Goal: Task Accomplishment & Management: Complete application form

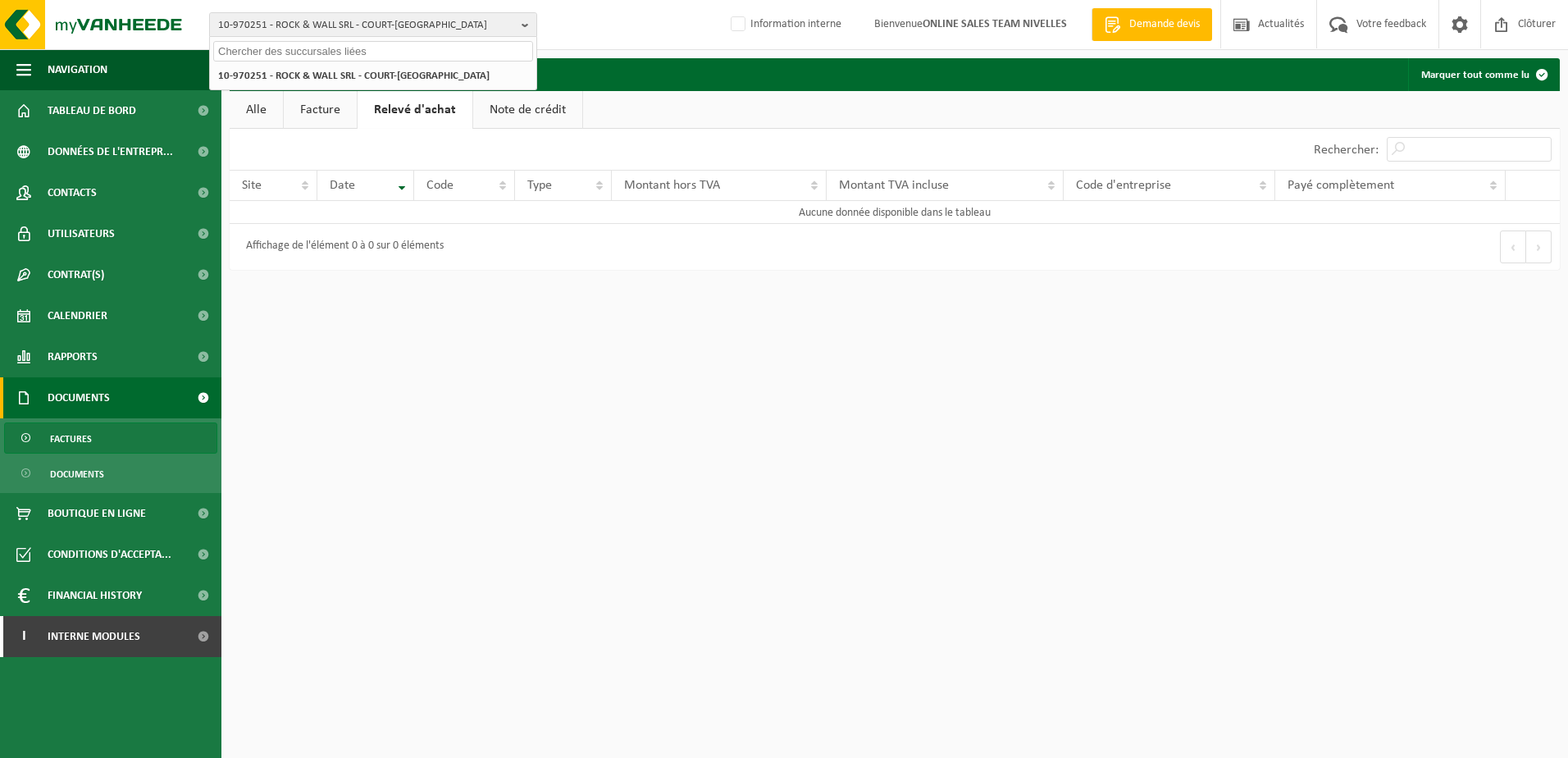
click at [570, 356] on html "10-970251 - ROCK & WALL SRL - COURT-SAINT-ETIENNE 10-970251 - ROCK & WALL SRL -…" at bounding box center [784, 379] width 1568 height 758
click at [158, 640] on link "I Interne modules" at bounding box center [110, 637] width 221 height 41
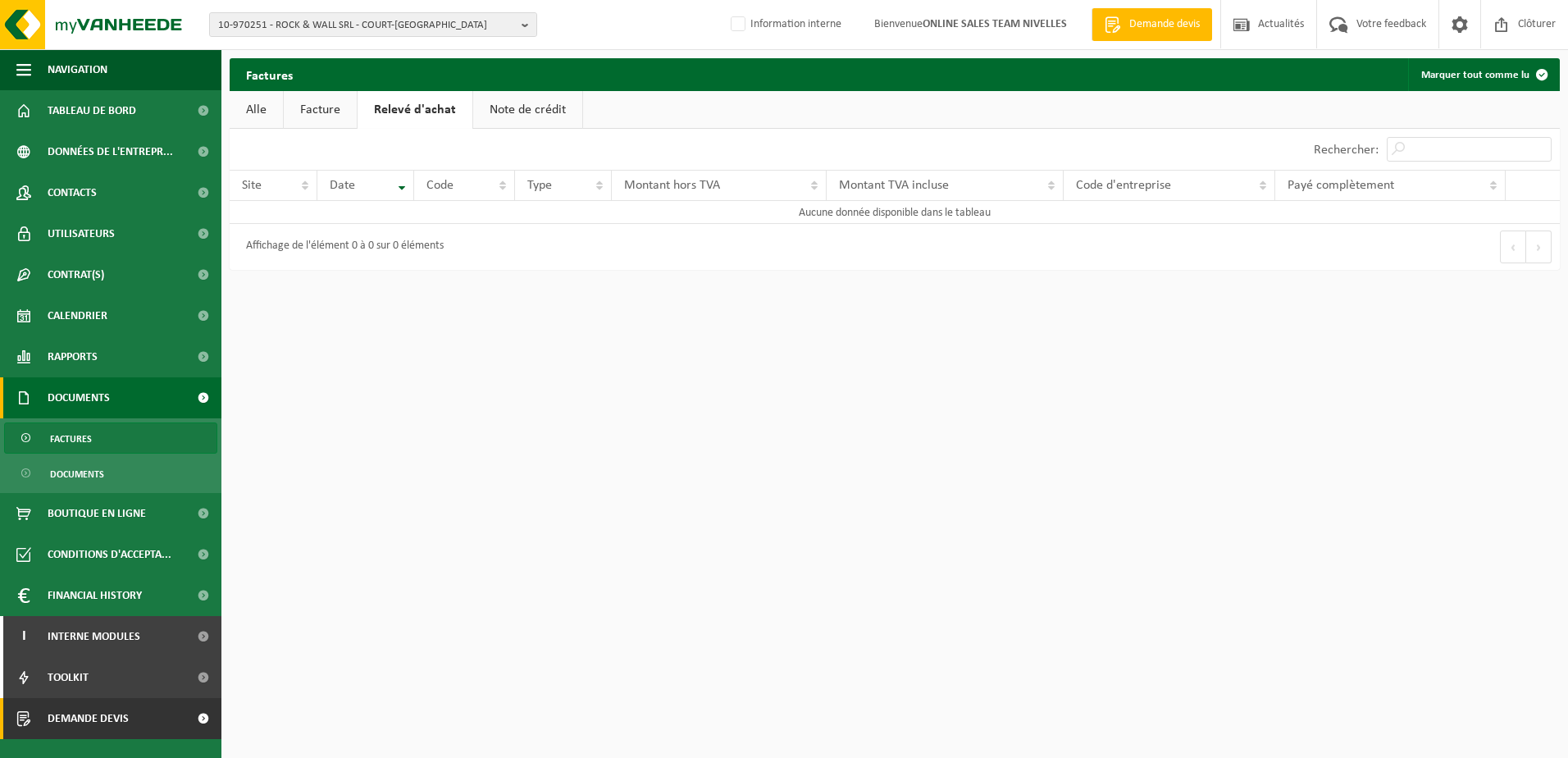
click at [178, 725] on link "Demande devis" at bounding box center [110, 719] width 221 height 41
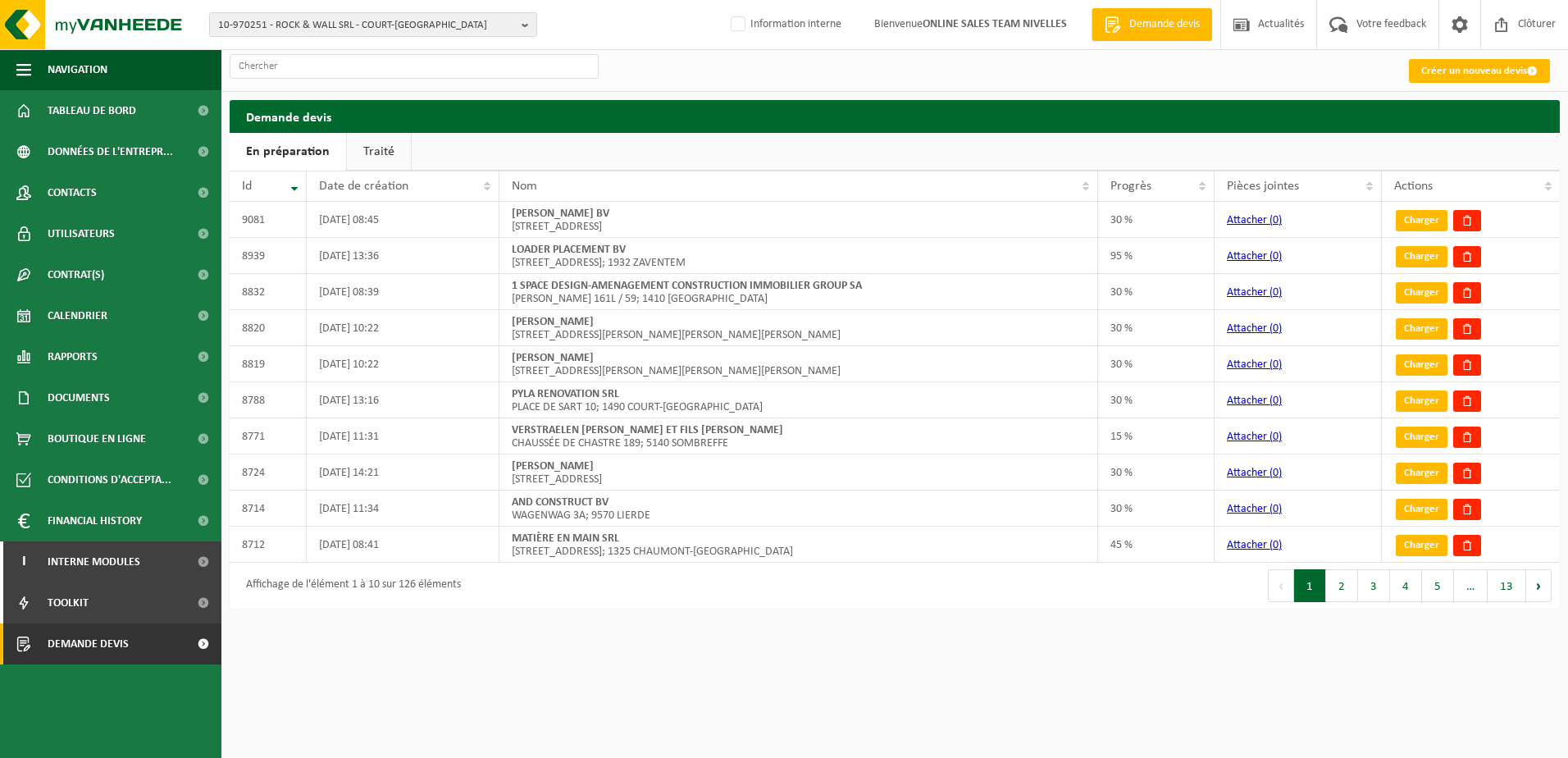
click at [384, 157] on link "Traité" at bounding box center [379, 151] width 64 height 38
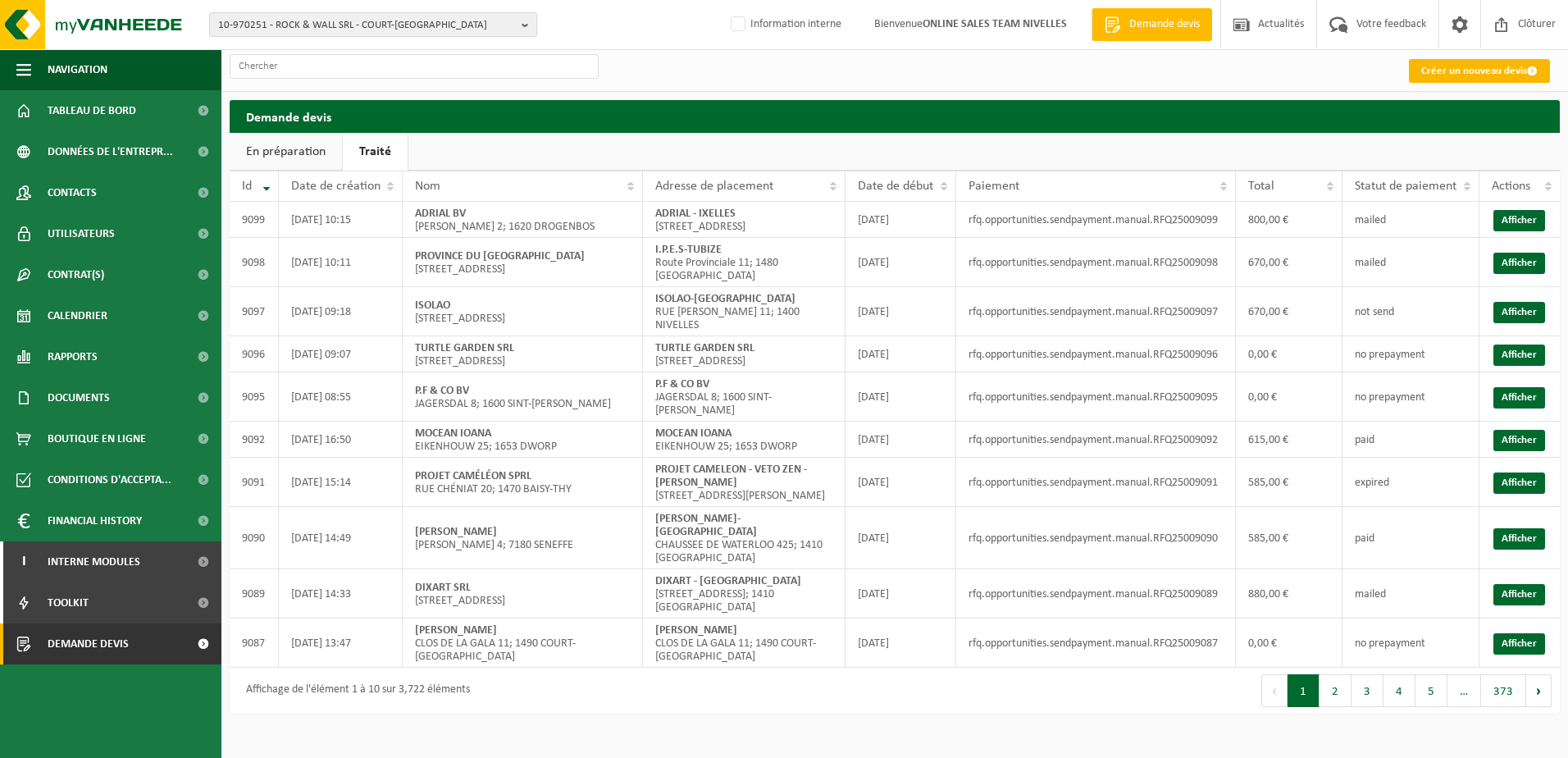
click at [1487, 66] on link "Créer un nouveau devis" at bounding box center [1479, 71] width 141 height 24
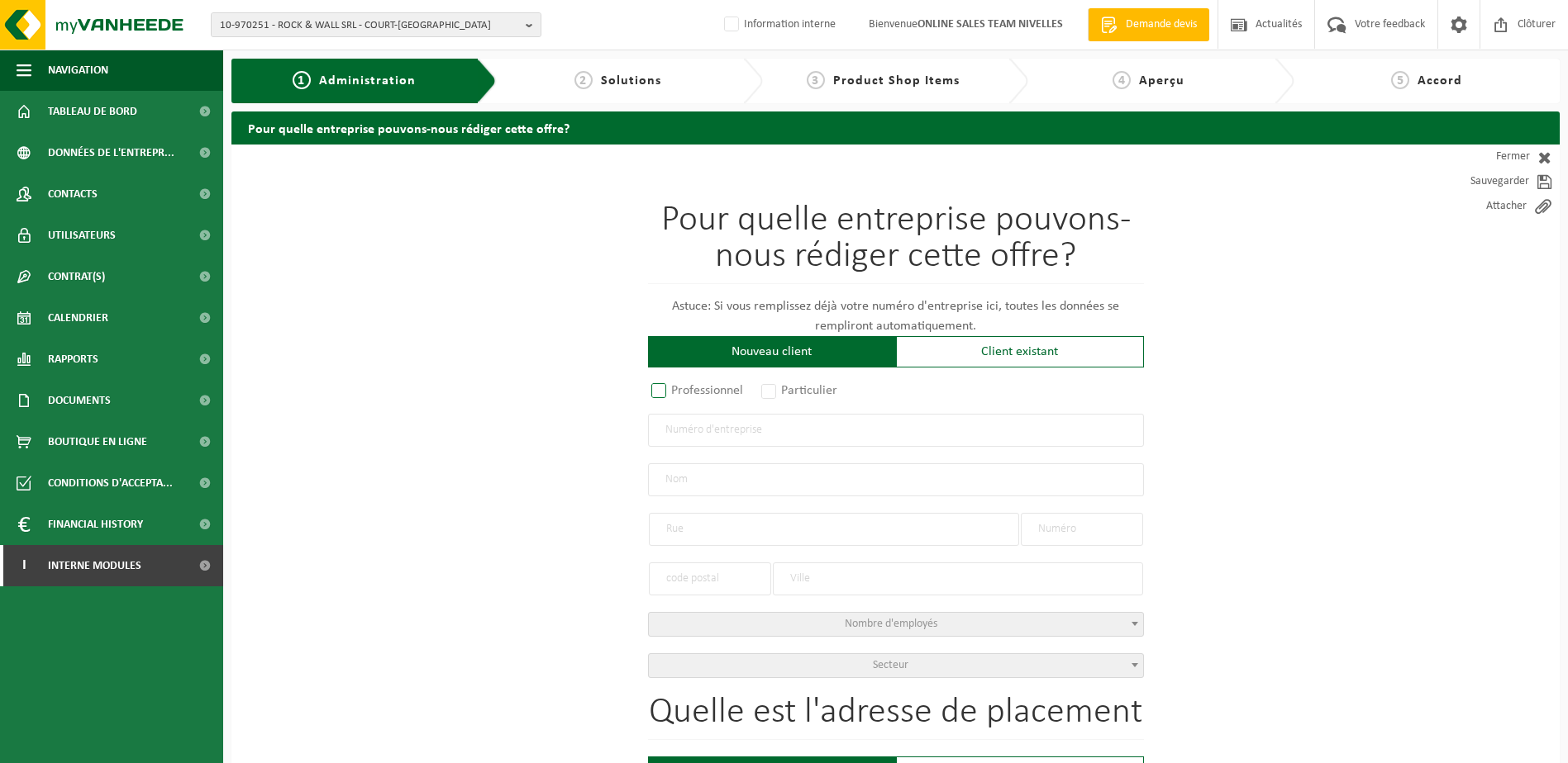
click at [661, 393] on label "Professionnel" at bounding box center [697, 390] width 100 height 23
click at [675, 393] on input "Professionnel" at bounding box center [680, 392] width 11 height 11
radio input "true"
click at [717, 429] on input "text" at bounding box center [895, 430] width 496 height 33
click at [723, 479] on input "text" at bounding box center [895, 479] width 496 height 33
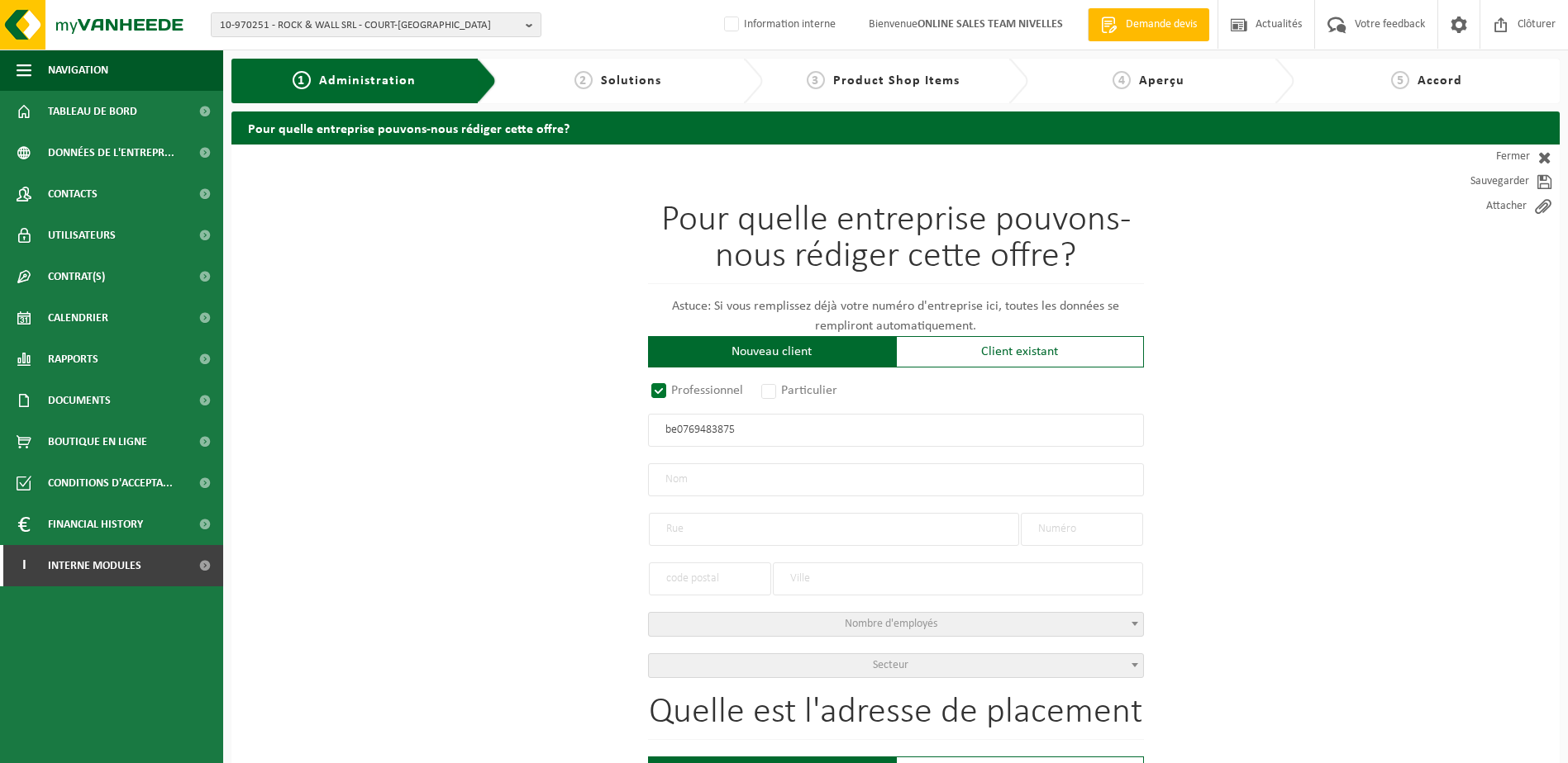
drag, startPoint x: 675, startPoint y: 431, endPoint x: 1079, endPoint y: 491, distance: 408.4
click at [689, 428] on input "be0769483875" at bounding box center [895, 430] width 496 height 33
click at [810, 421] on input "be0769483875" at bounding box center [895, 430] width 496 height 33
type input "0769483875"
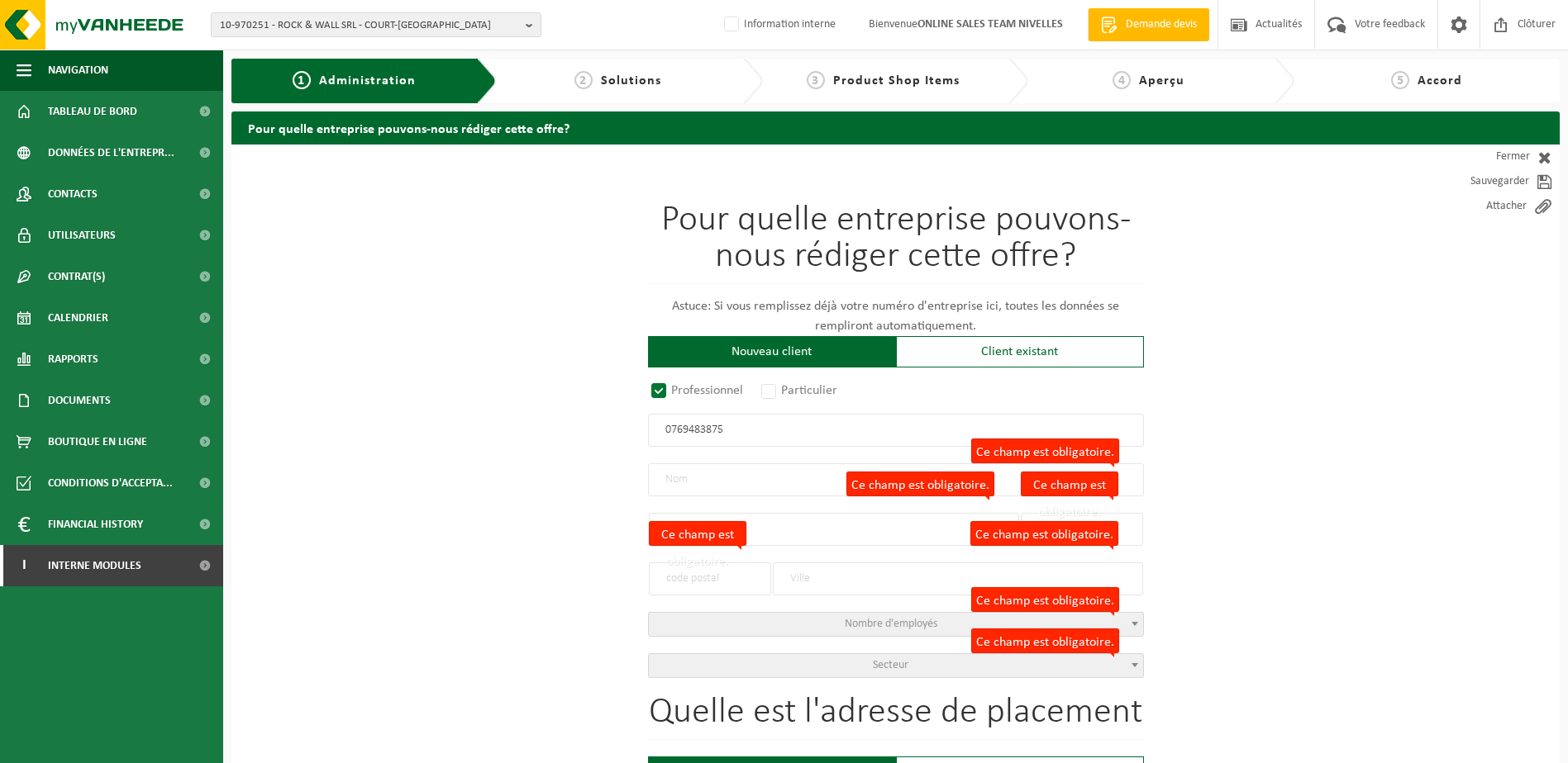
radio input "true"
type input "MOBILOGLASS 2 SRL"
type input "0769483875"
type input "RUE DES SABLIÈRES"
type input "45 / 3"
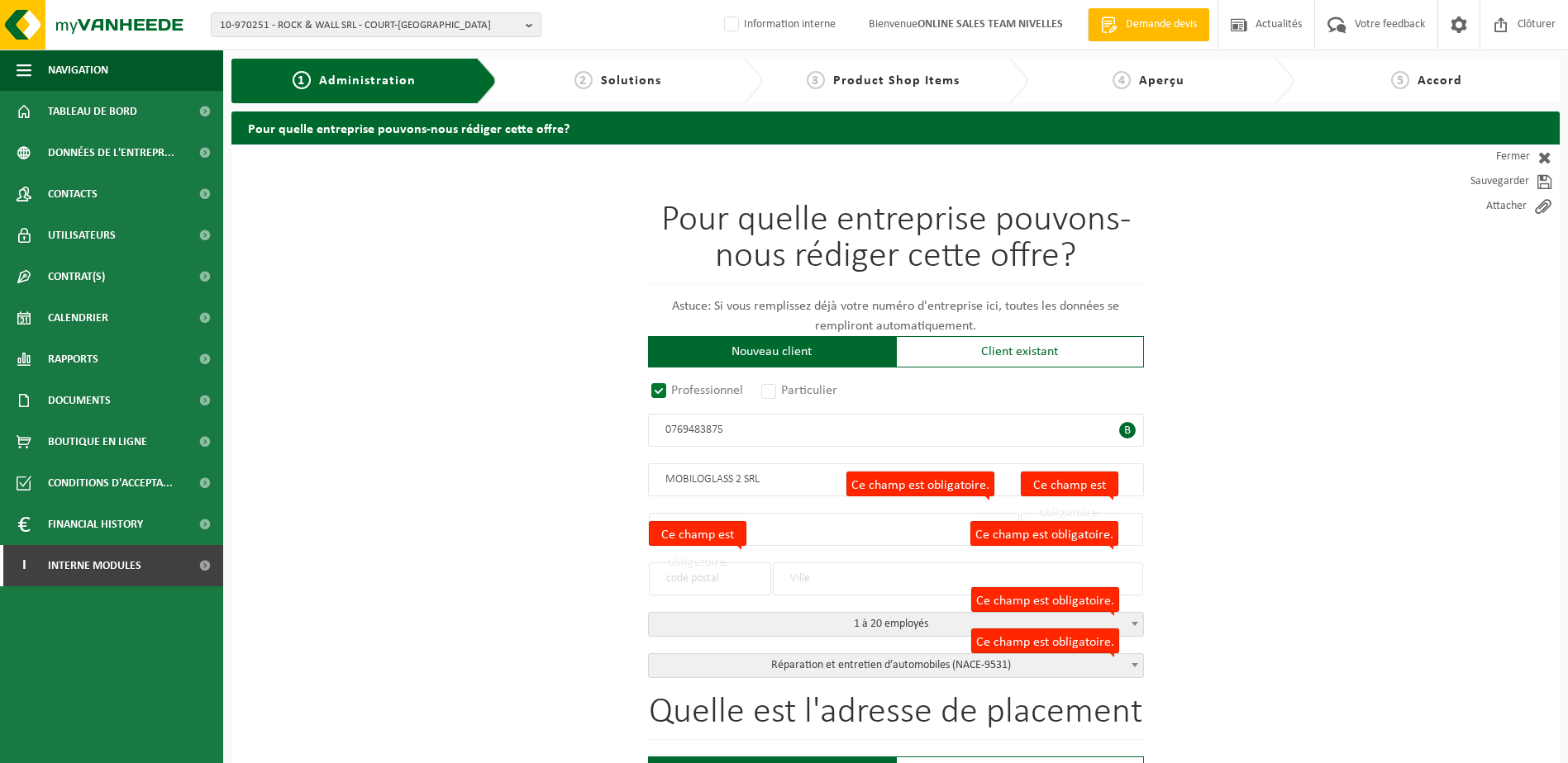
type input "1435"
type input "MONT-SAINT-GUIBERT"
select select "D"
select select "NACE_9531"
type input "MOBILOGLASS 2 SRL"
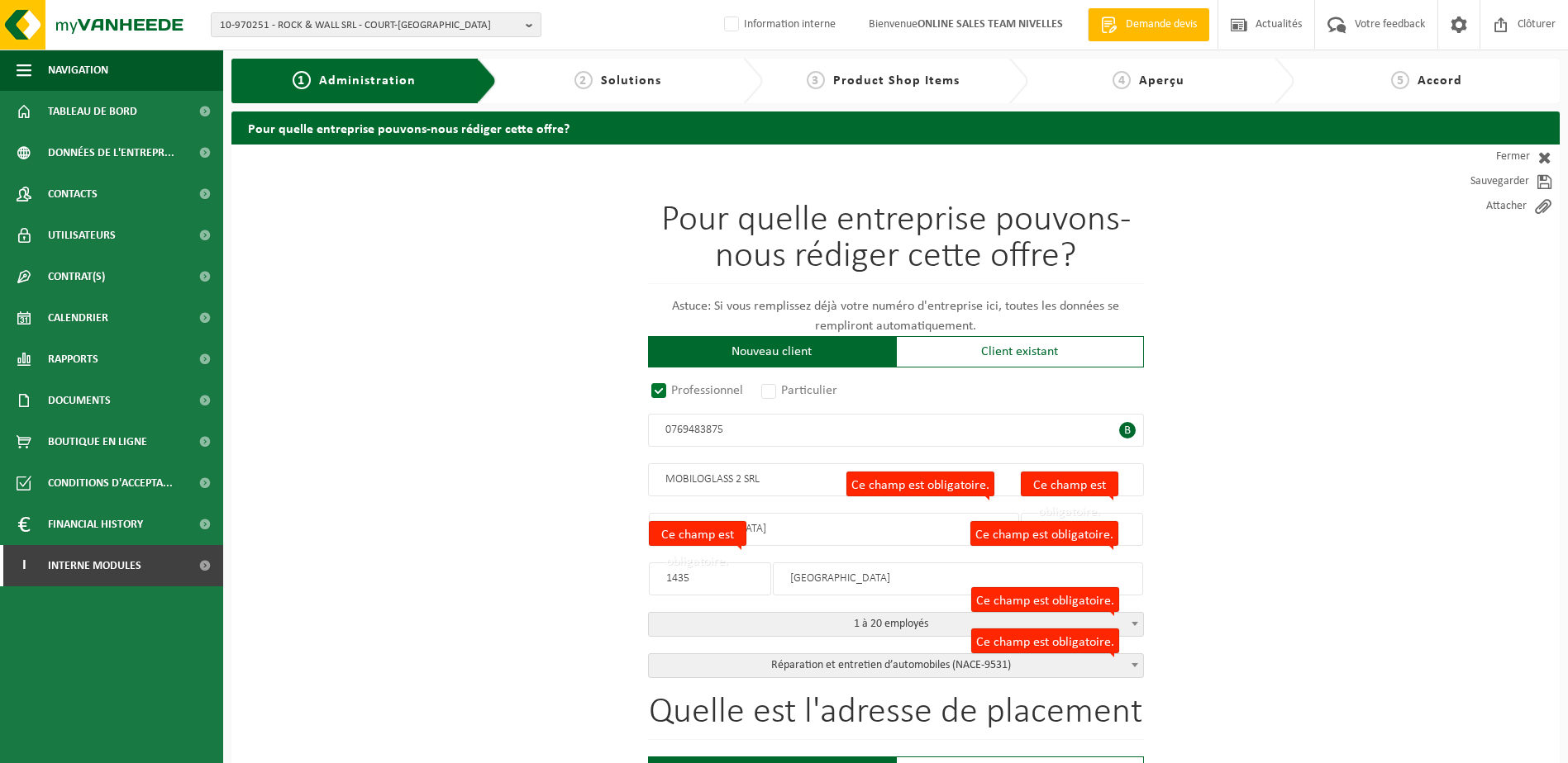
type input "RUE DES SABLIÈRES"
type input "45 / 3"
type input "1435"
type input "MONT-SAINT-GUIBERT"
type input "2319201506"
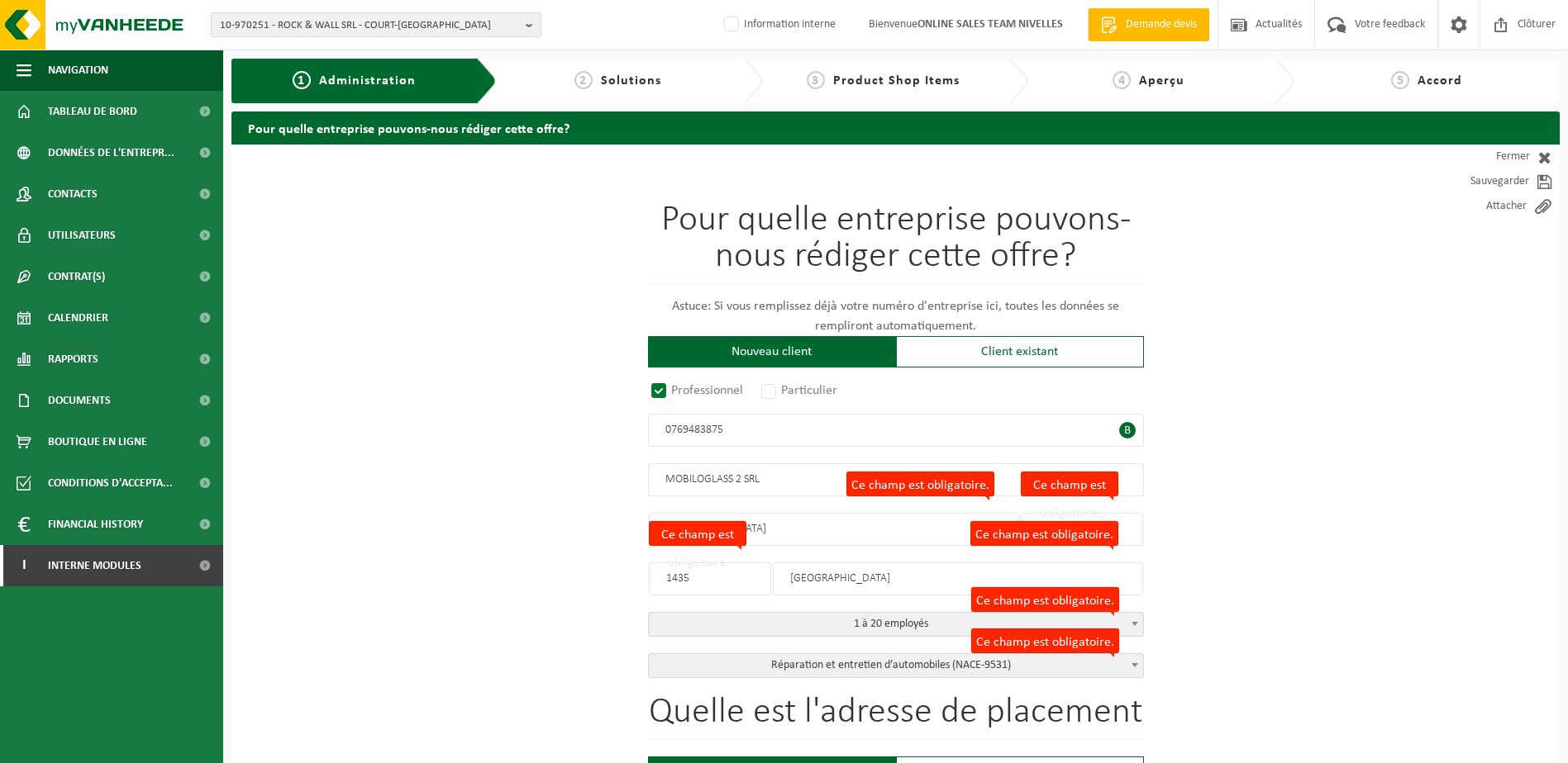
click at [870, 532] on input "RUE DES SABLIÈRES" at bounding box center [833, 529] width 371 height 33
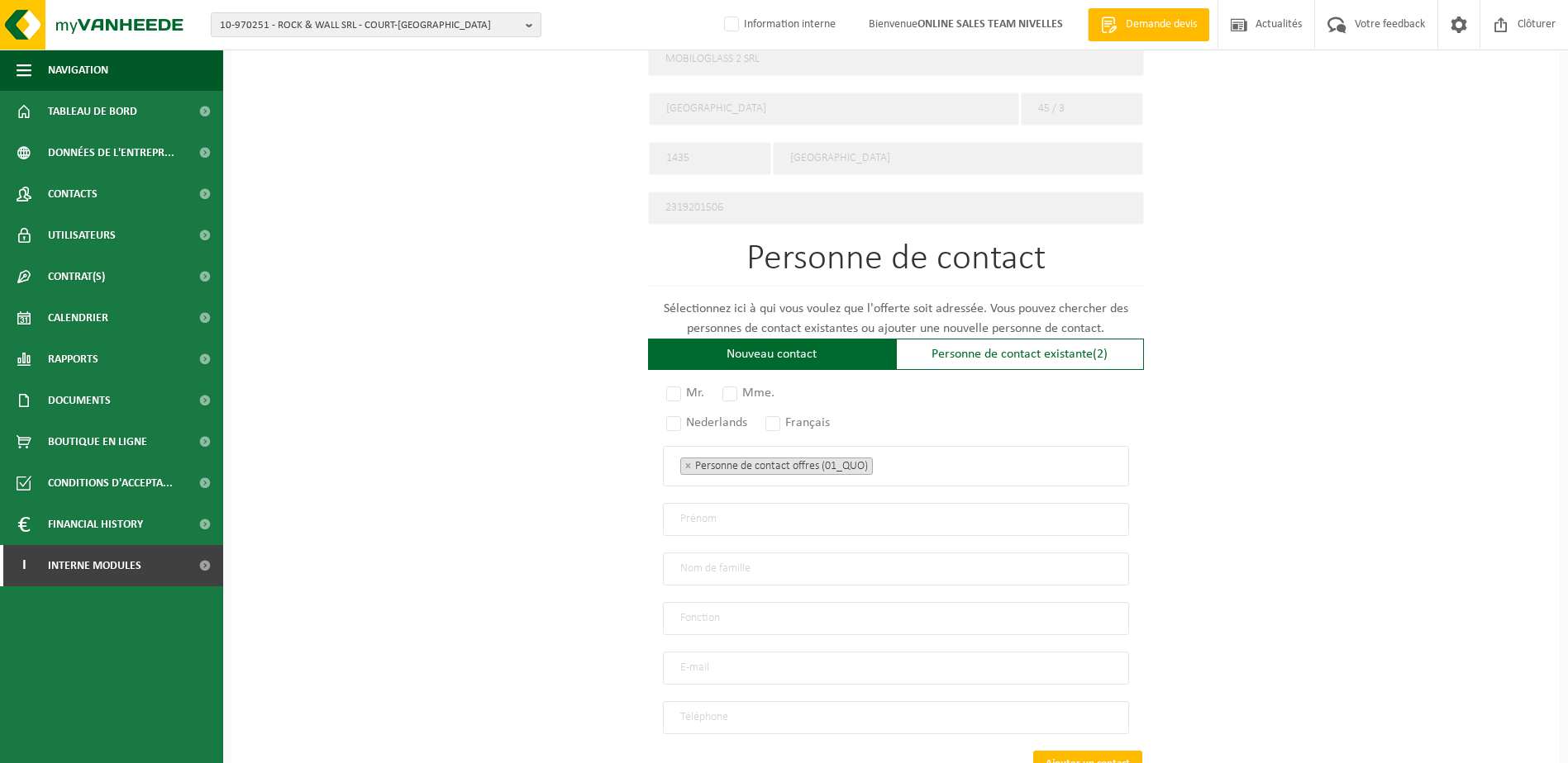
scroll to position [886, 0]
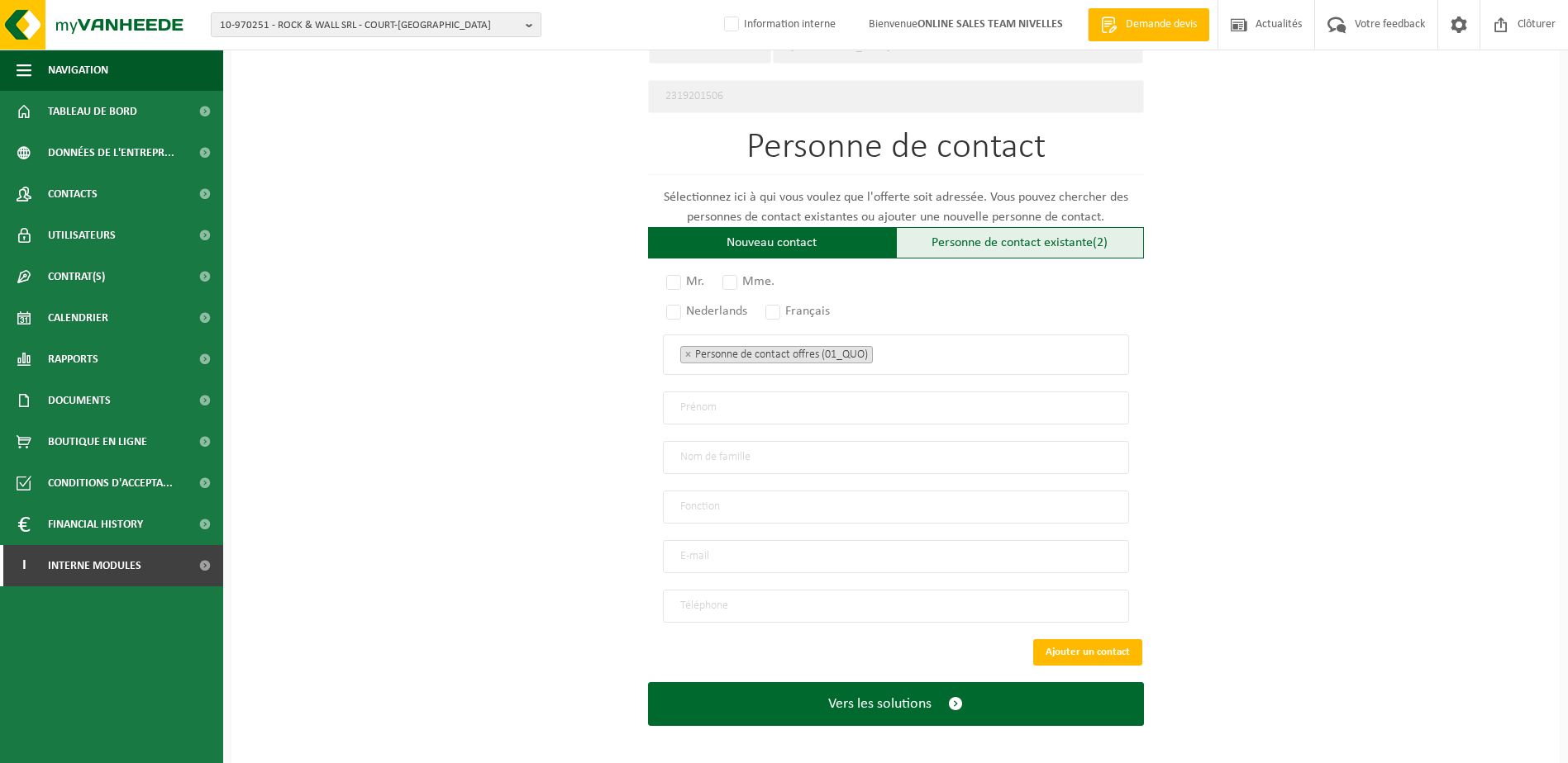
click at [1070, 228] on div "Personne de contact existante (2)" at bounding box center [1020, 243] width 248 height 32
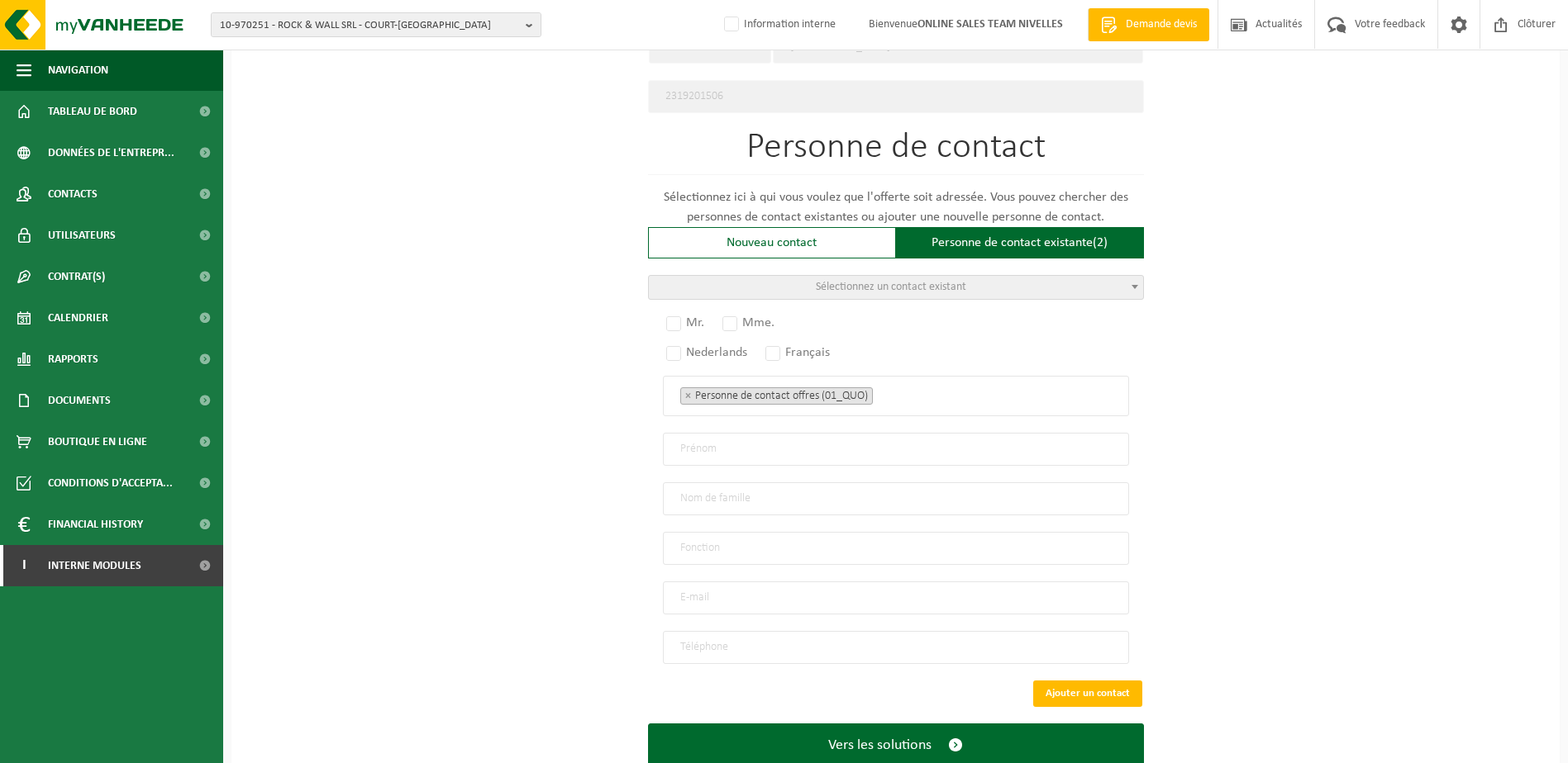
click at [1028, 286] on span "Sélectionnez un contact existant" at bounding box center [896, 287] width 495 height 23
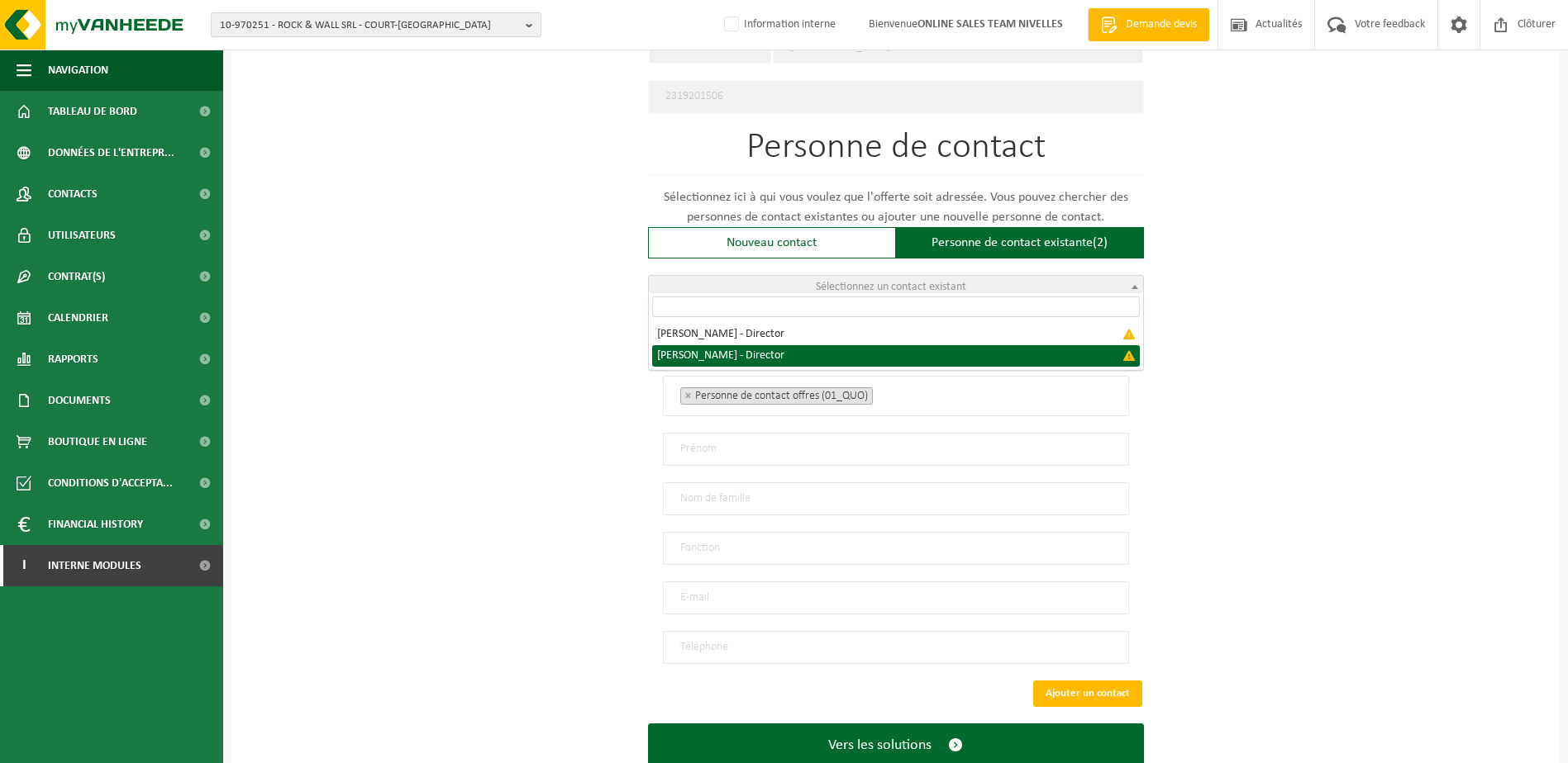
select select "{"code":"","firstname":"BENOIT","surname":"DE BOECK","gender":"Unknown","positi…"
type input "BENOIT"
type input "DE BOECK"
type input "Director"
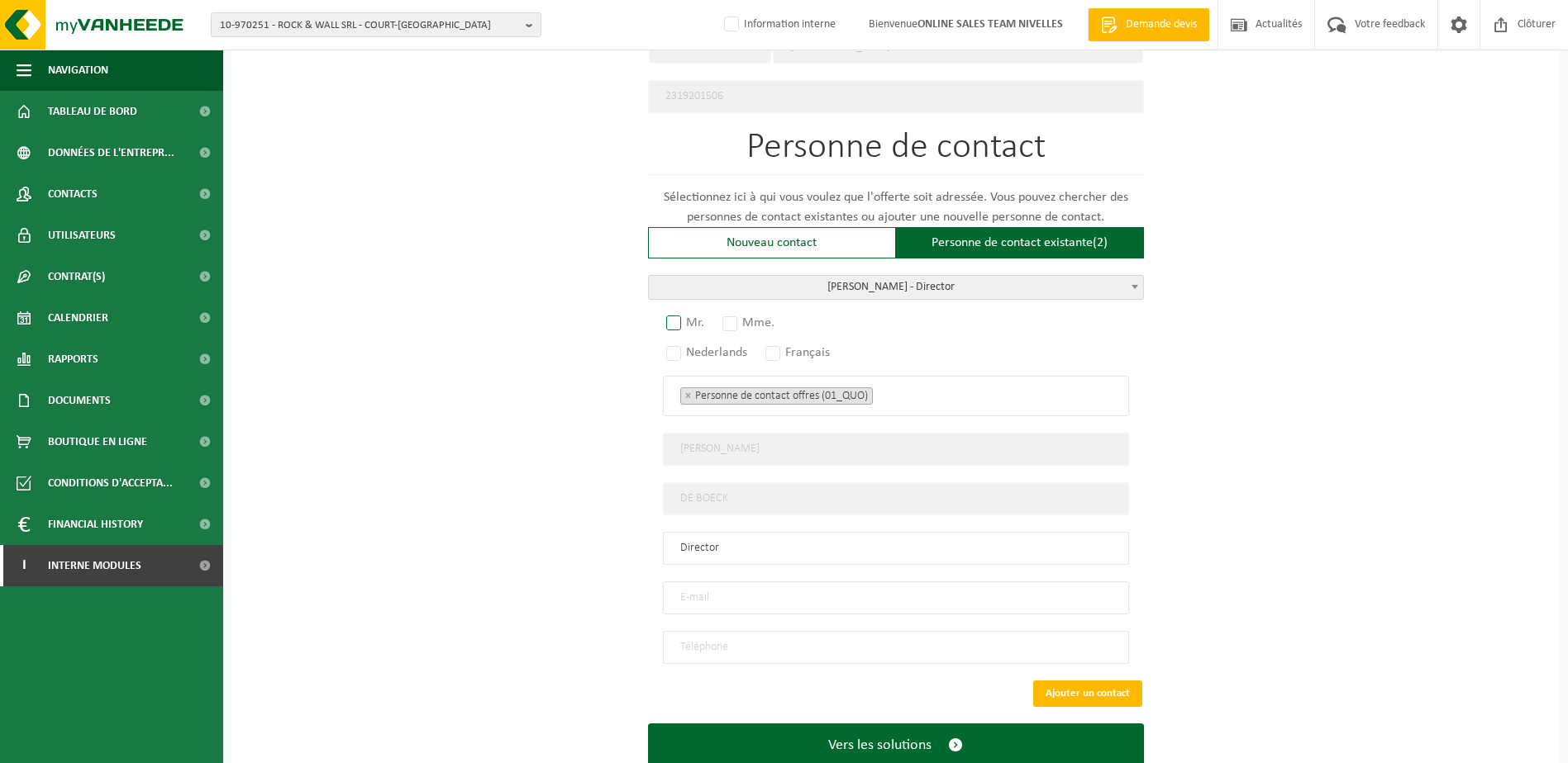
click at [673, 316] on label "Mr." at bounding box center [686, 323] width 47 height 23
radio input "true"
click at [774, 341] on label "Français" at bounding box center [798, 353] width 73 height 23
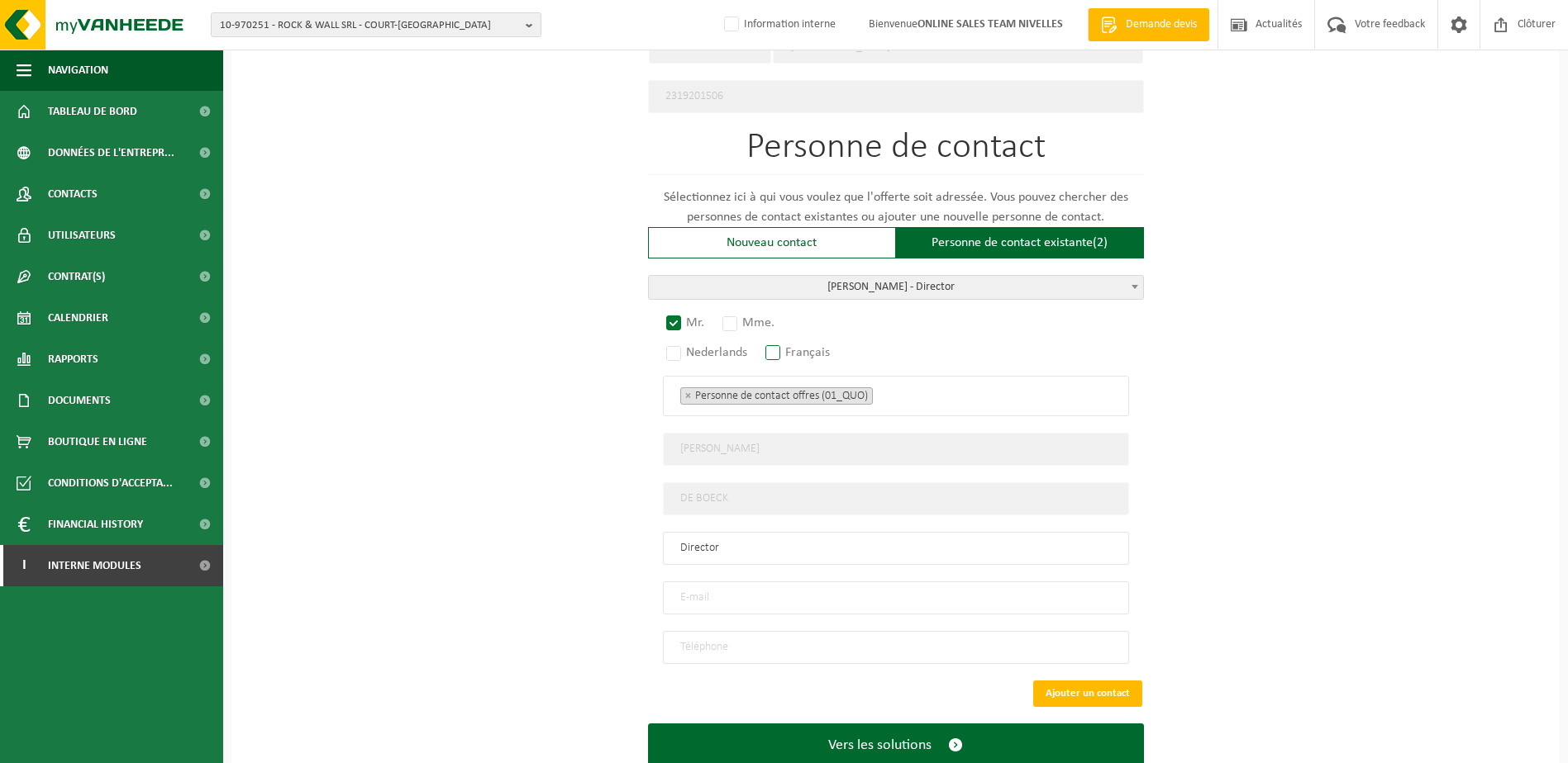
radio input "true"
click at [1006, 393] on ul "× Personne de contact offres (01_QUO)" at bounding box center [896, 395] width 431 height 21
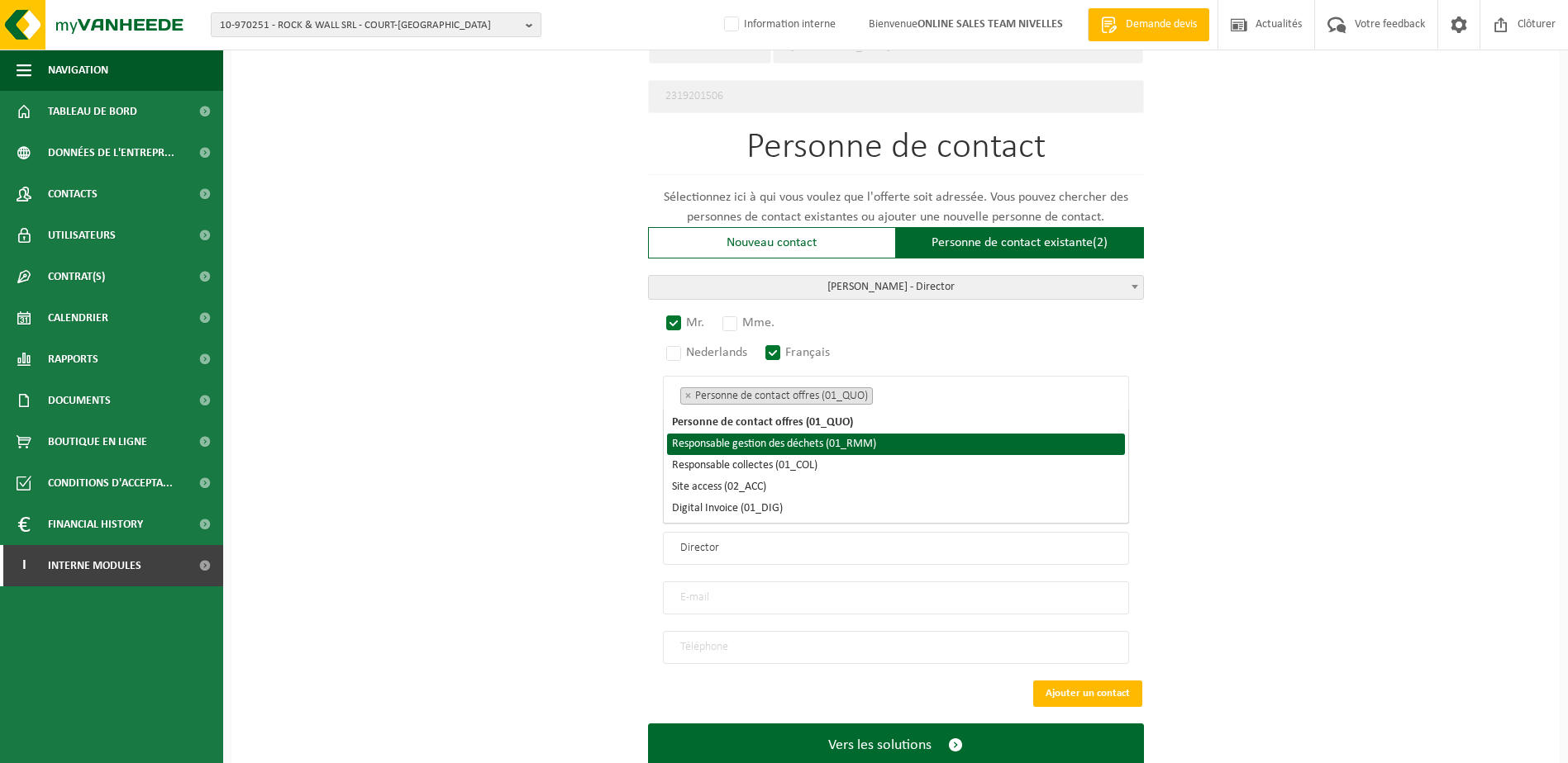
click at [949, 444] on li "Responsable gestion des déchets (01_RMM)" at bounding box center [896, 444] width 458 height 21
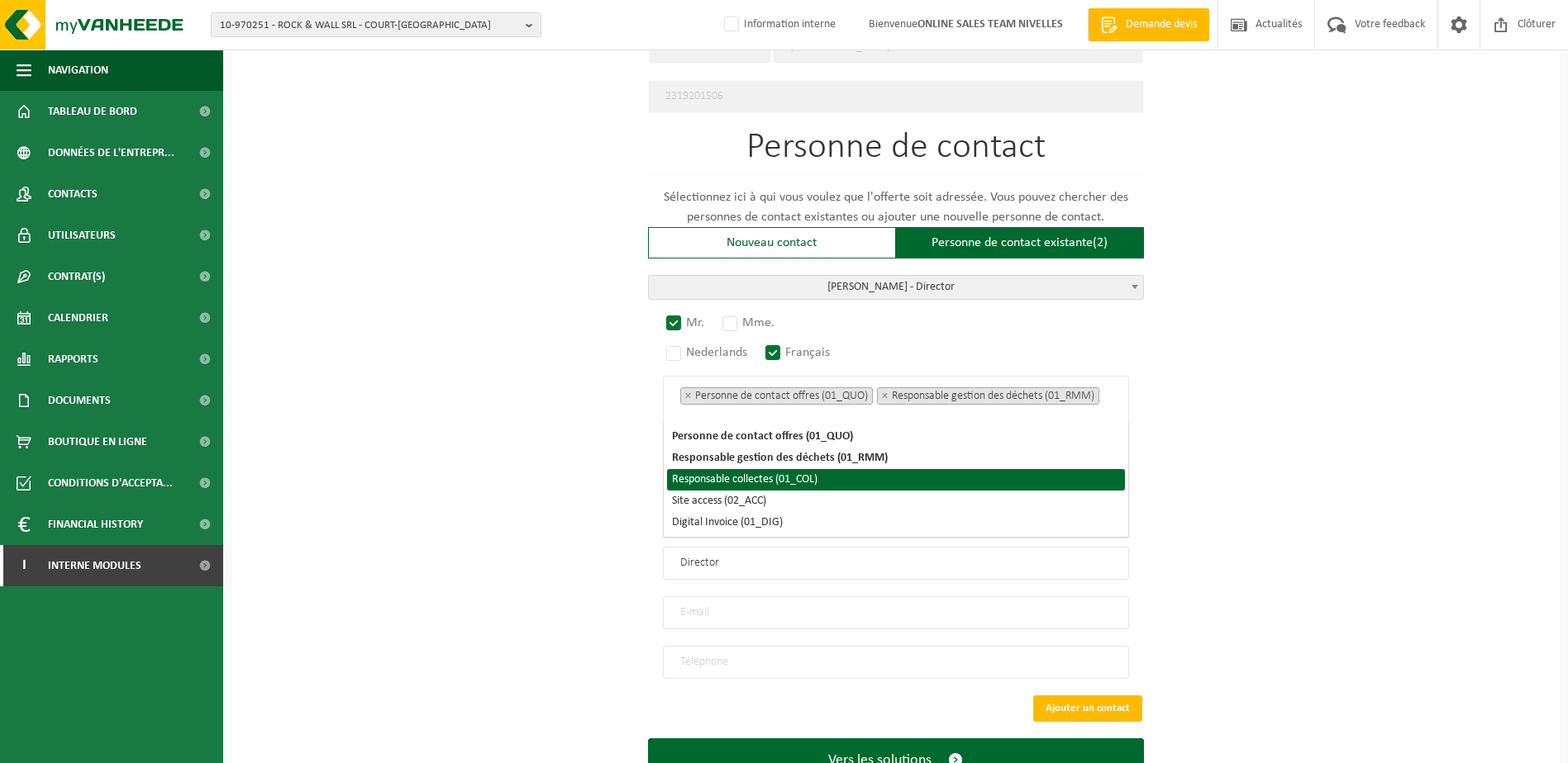
click at [939, 476] on li "Responsable collectes (01_COL)" at bounding box center [896, 479] width 458 height 21
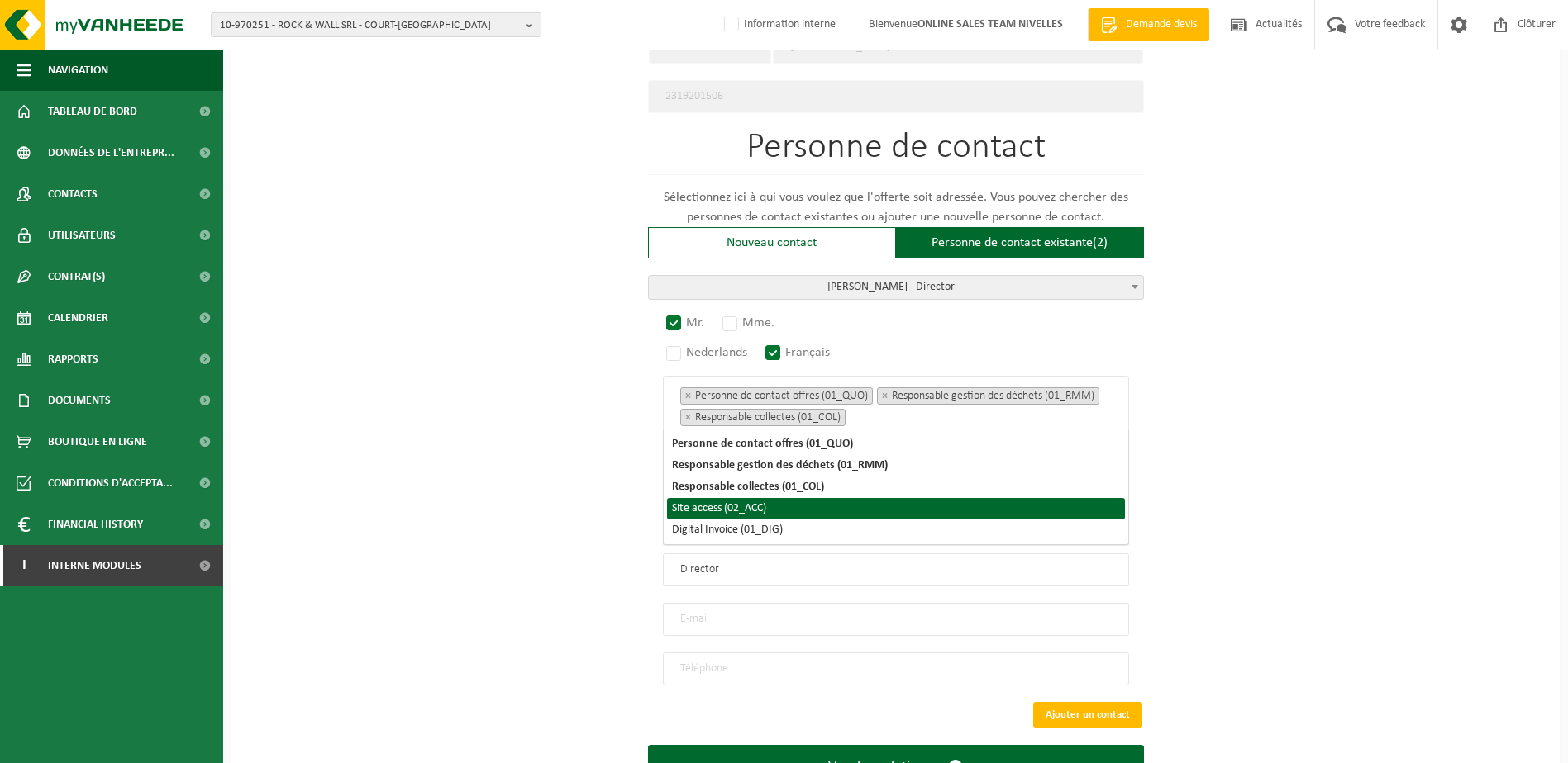
click at [927, 504] on li "Site access (02_ACC)" at bounding box center [896, 508] width 458 height 21
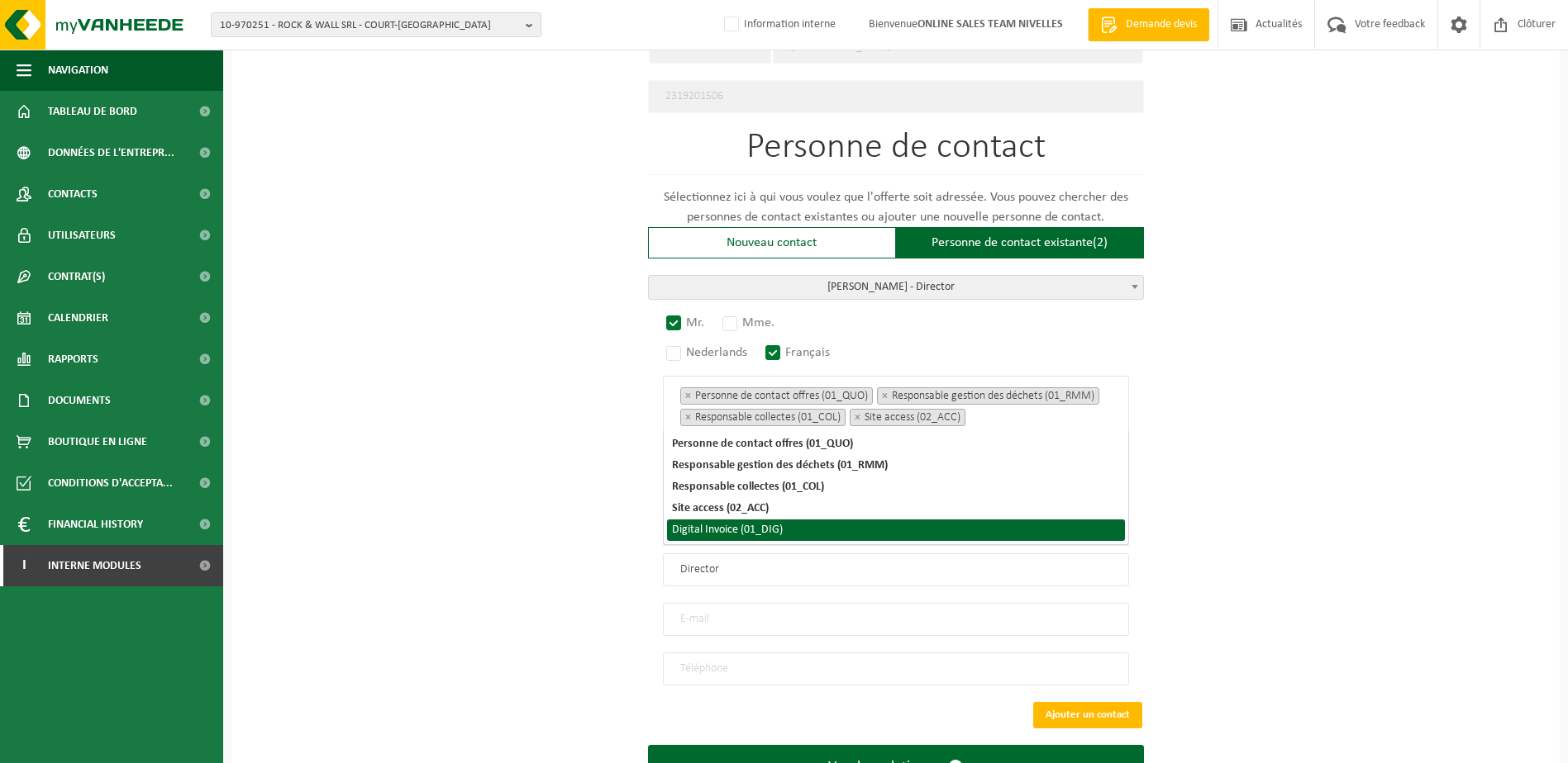
click at [922, 523] on li "Digital Invoice (01_DIG)" at bounding box center [896, 530] width 458 height 21
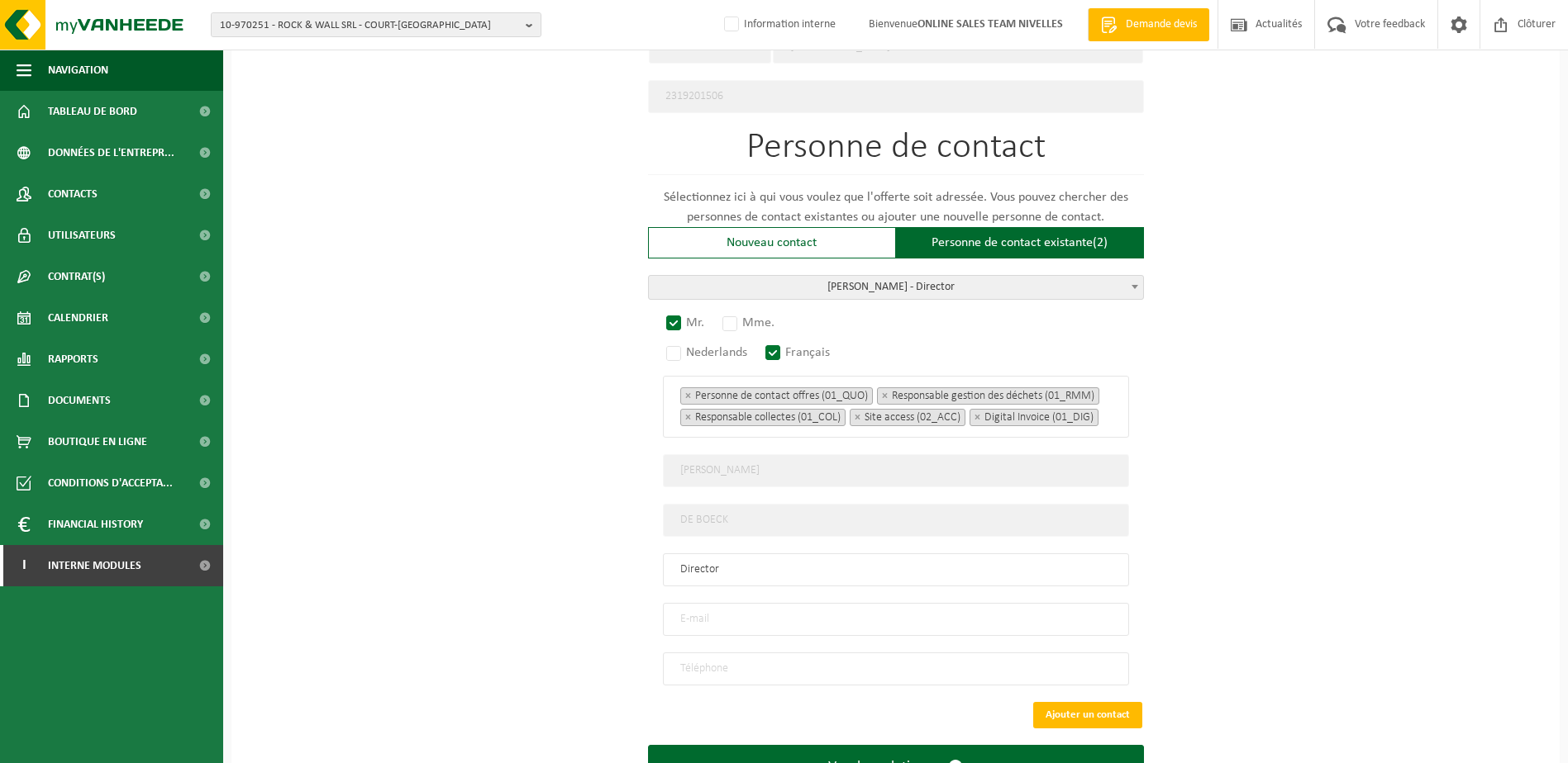
click at [1298, 506] on div "Pour quelle entreprise pouvons-nous rédiger cette offre? Astuce: Si vous rempli…" at bounding box center [895, 44] width 1328 height 1572
click at [791, 672] on input "tel" at bounding box center [895, 669] width 466 height 33
type input "+32 475 37 08 11"
click at [1327, 574] on div "Pour quelle entreprise pouvons-nous rédiger cette offre? Astuce: Si vous rempli…" at bounding box center [895, 44] width 1328 height 1572
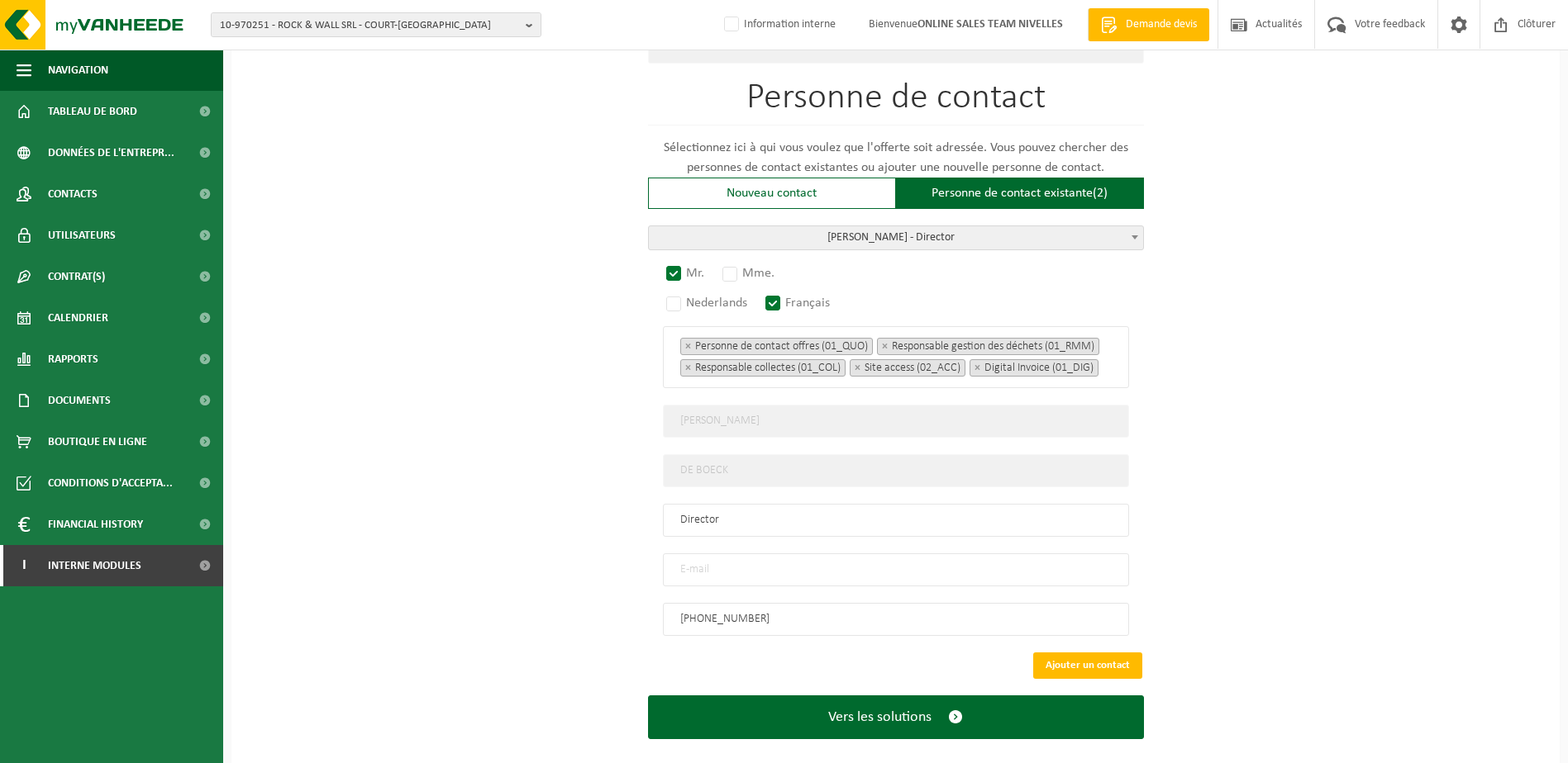
scroll to position [964, 0]
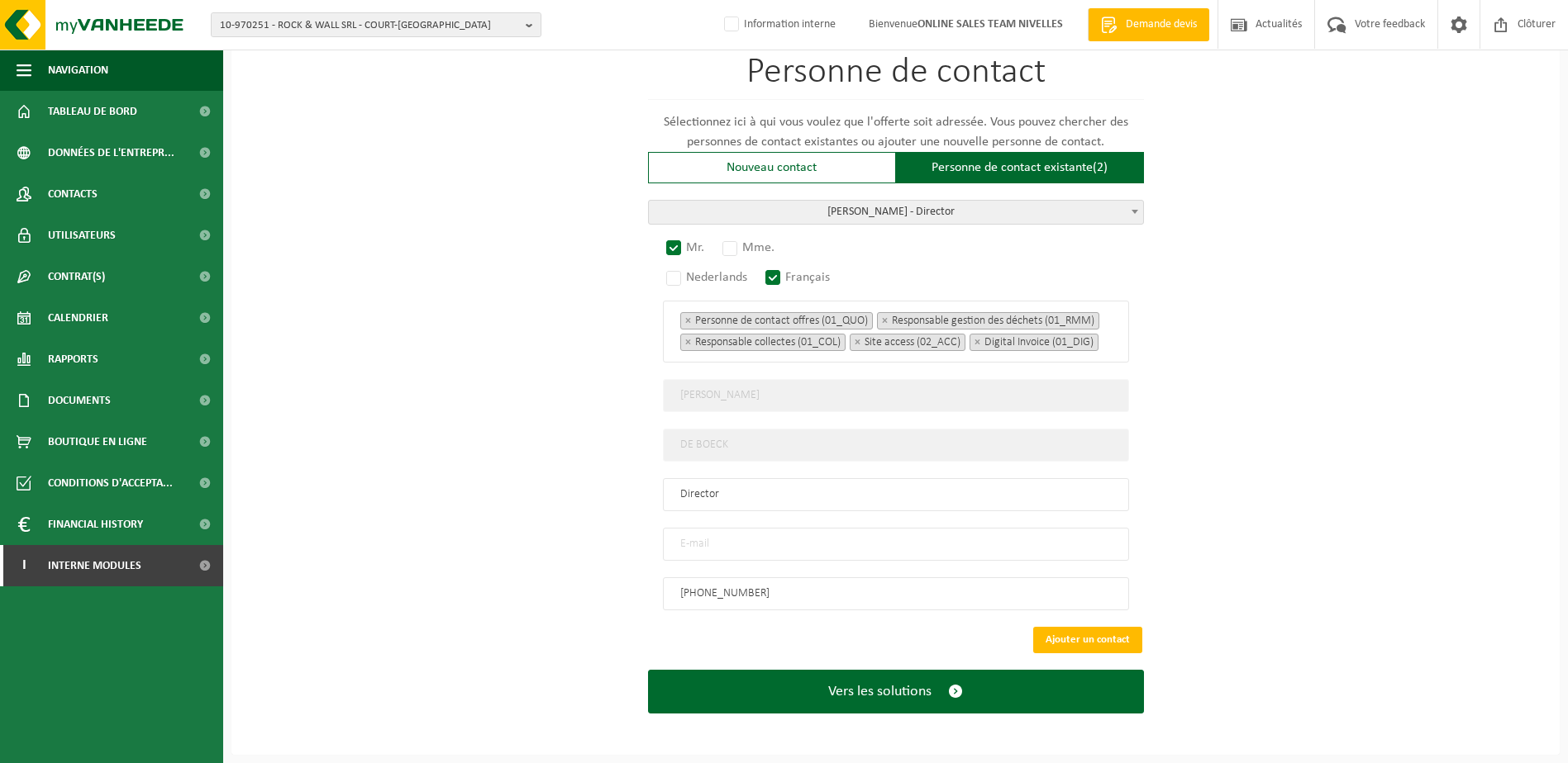
click at [831, 551] on input "email" at bounding box center [895, 544] width 466 height 33
paste input "2@mobiloglass.be"
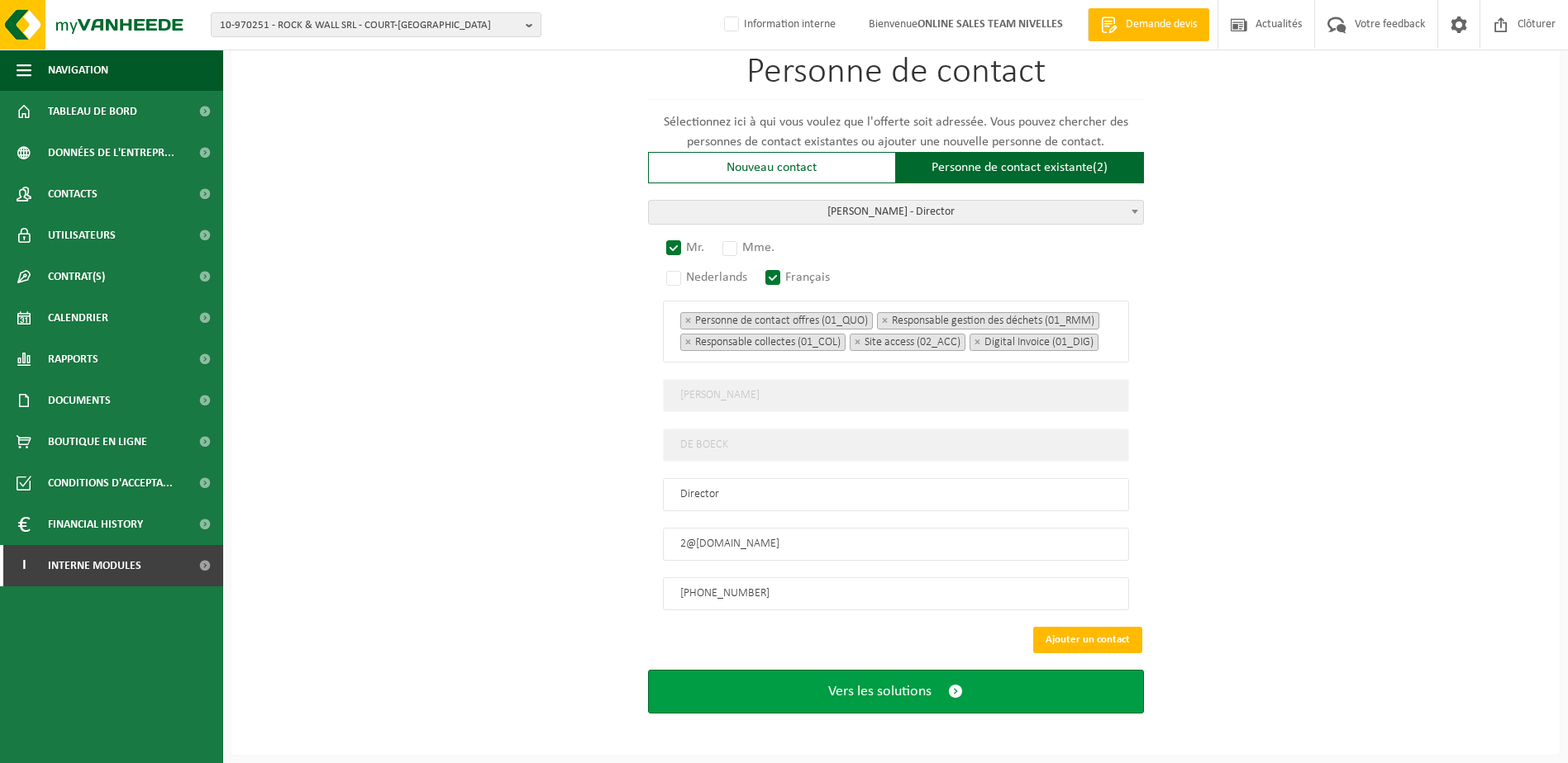
type input "2@mobiloglass.be"
click at [917, 691] on span "Vers les solutions" at bounding box center [879, 691] width 104 height 18
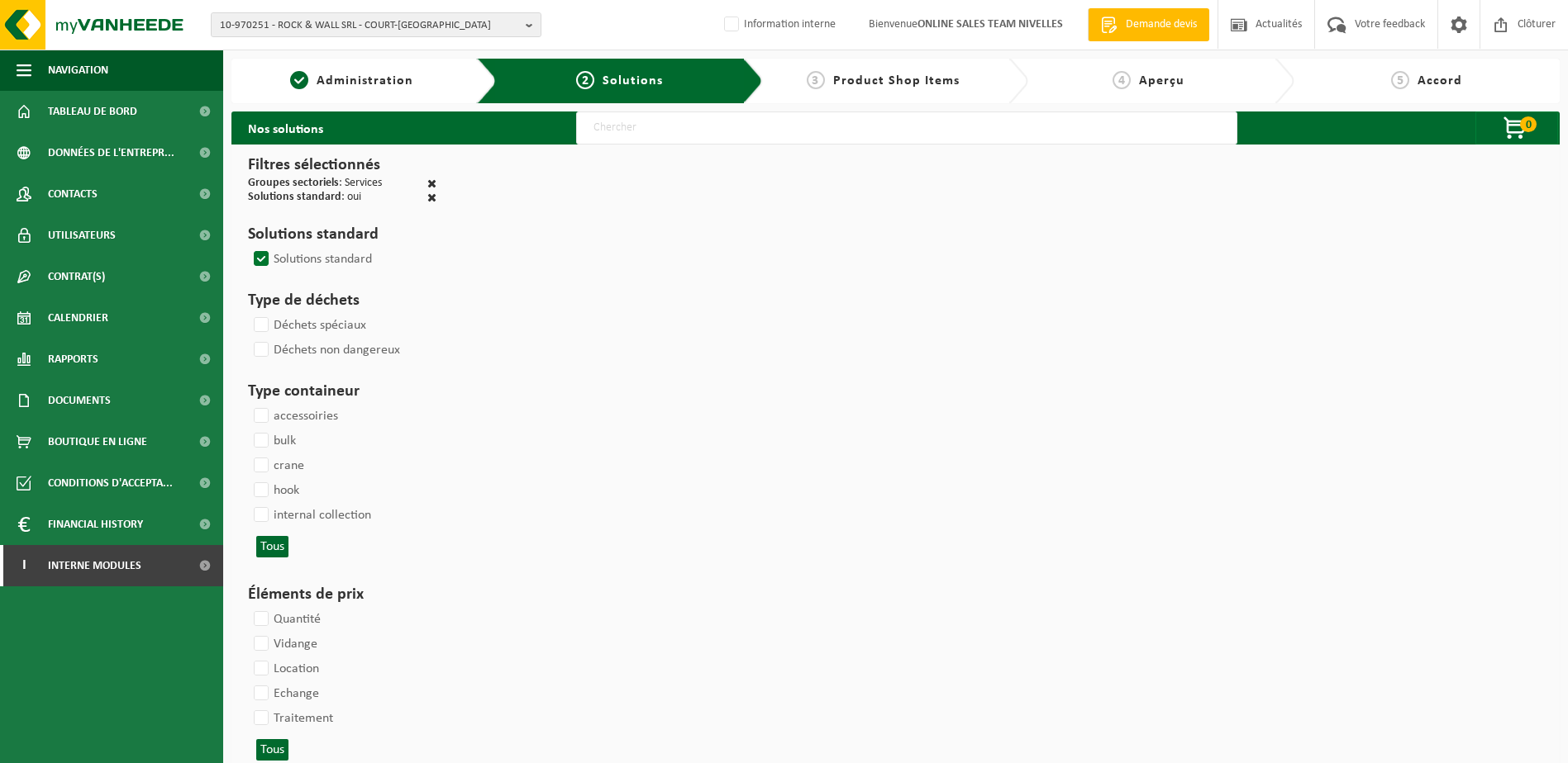
select select
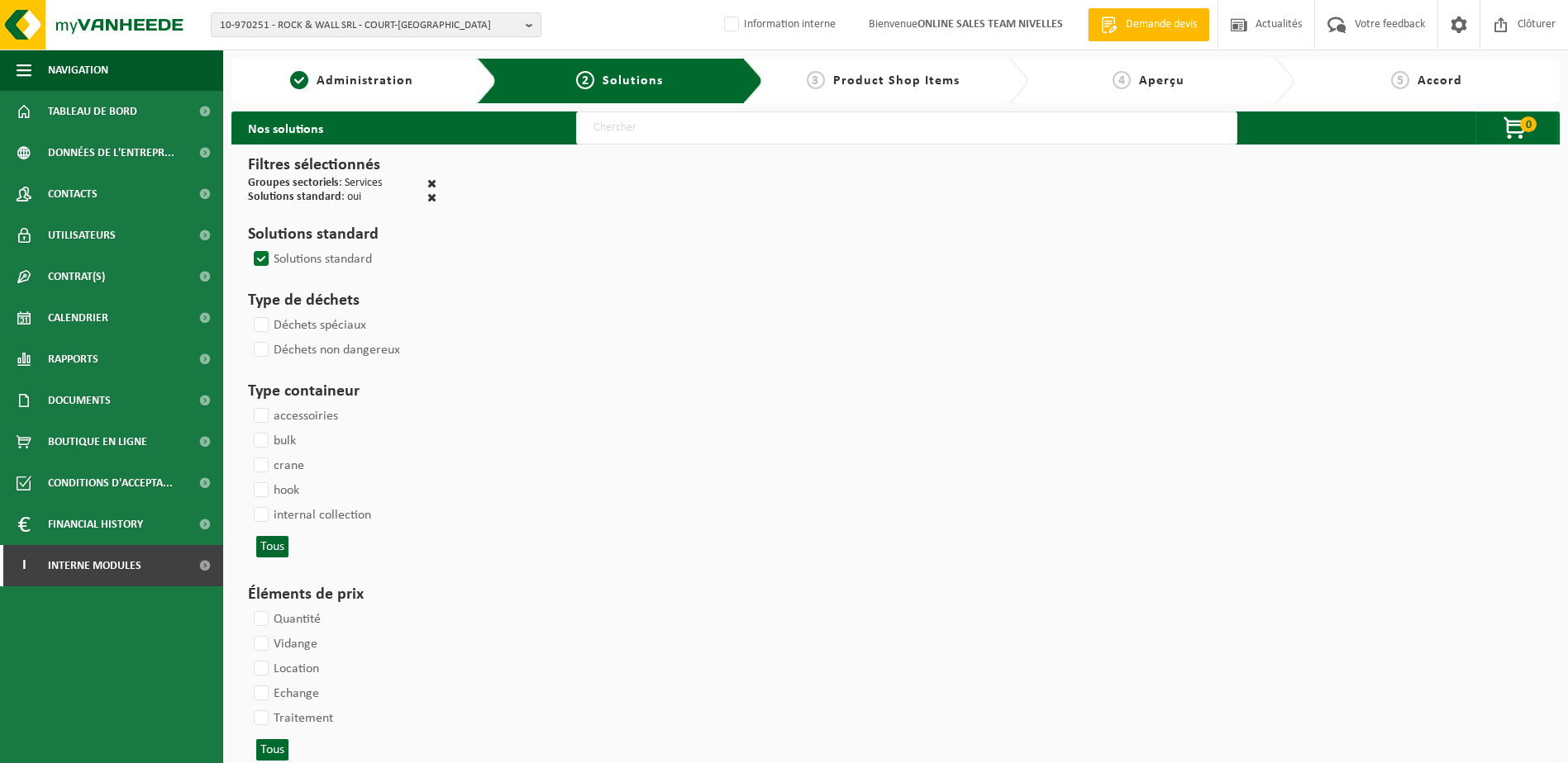
select select
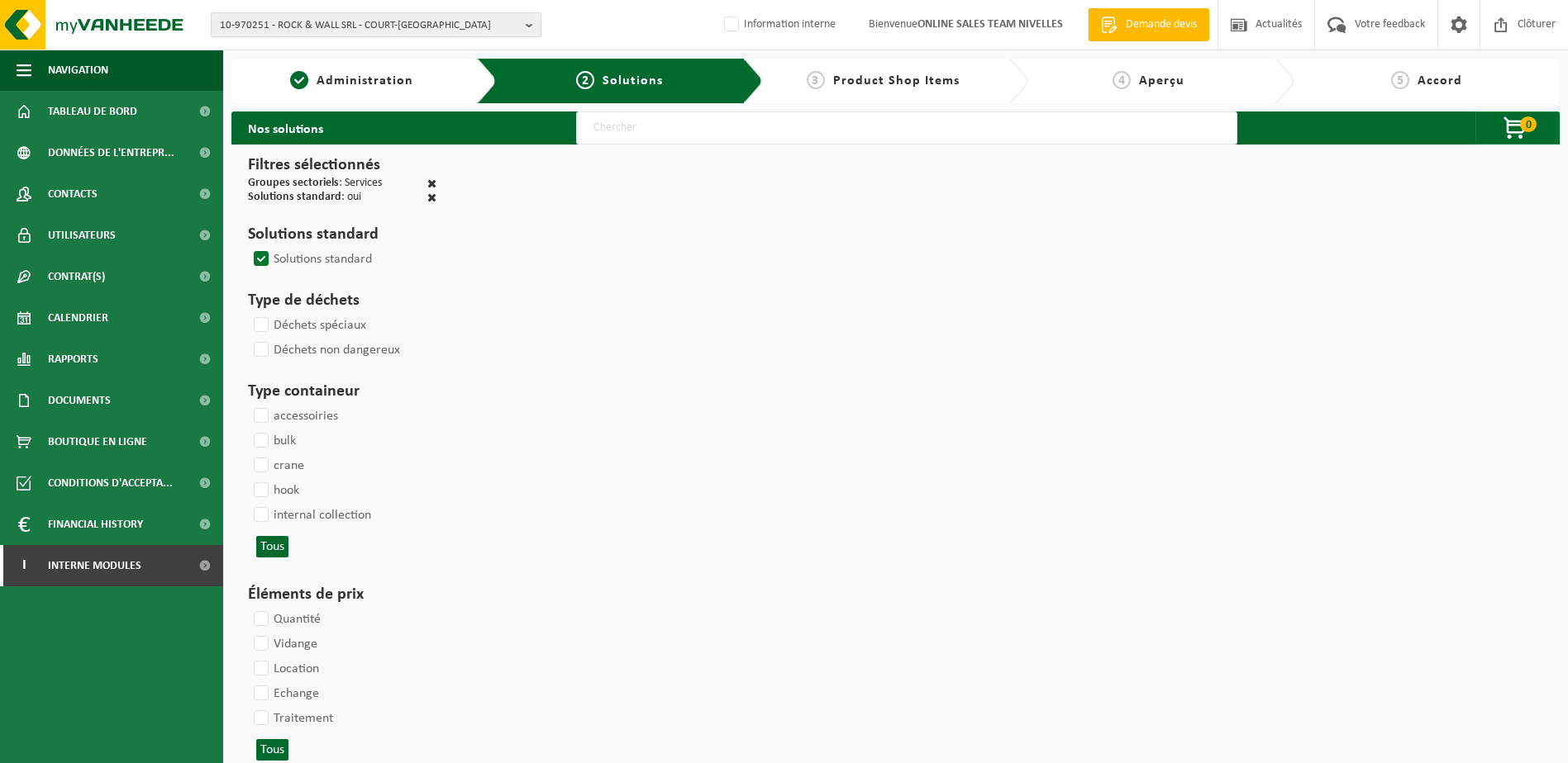
select select
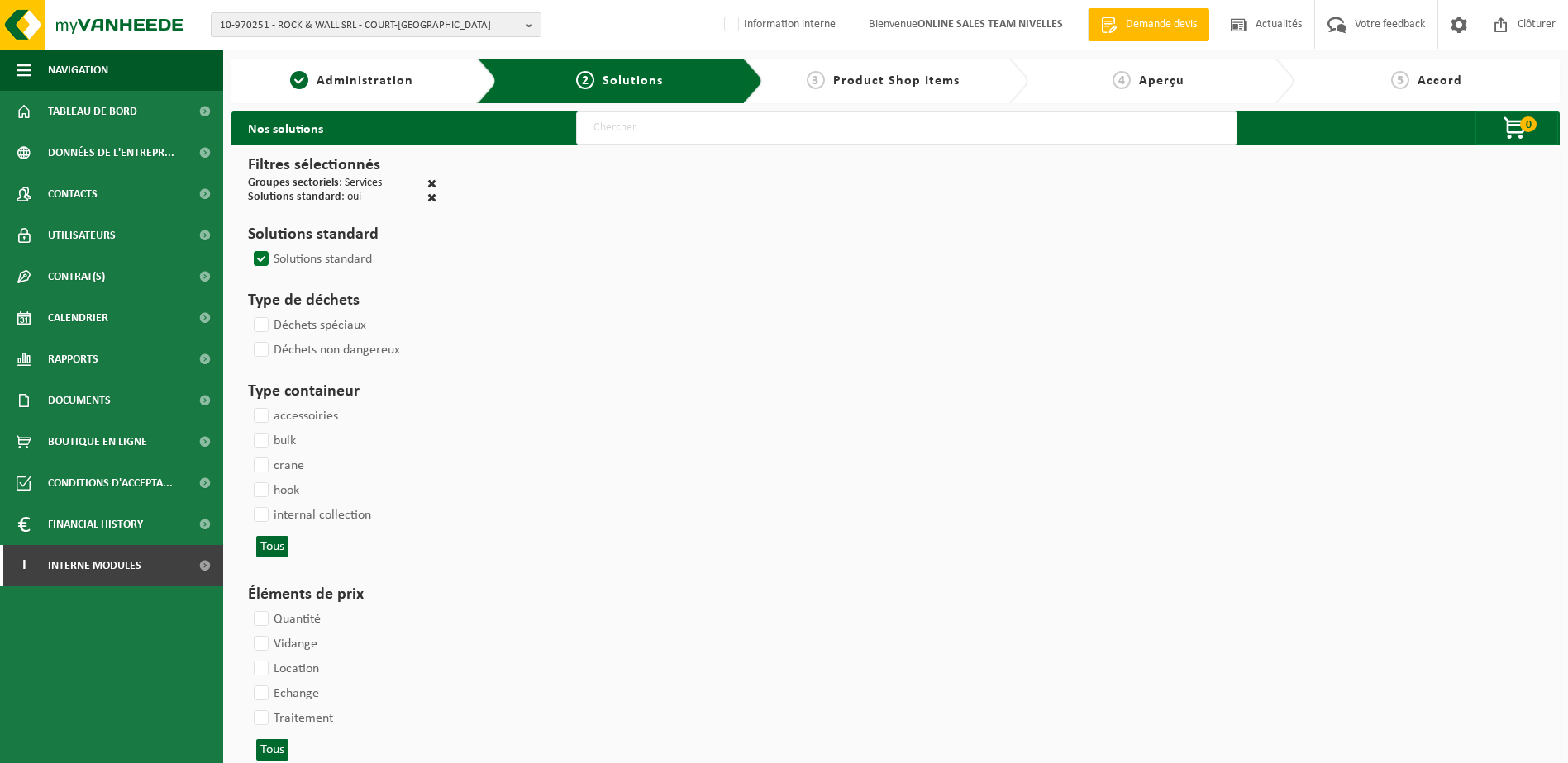
select select
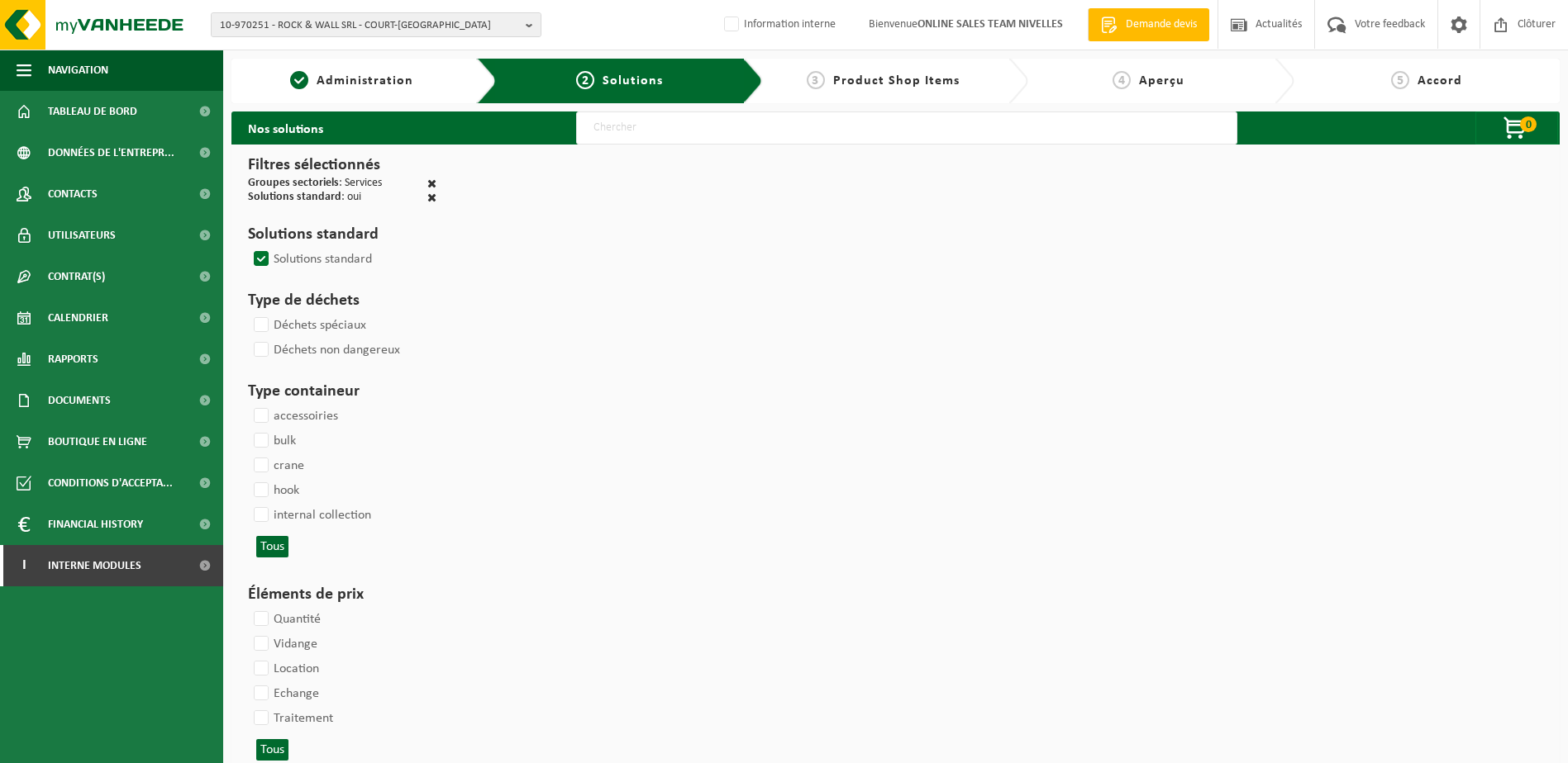
select select
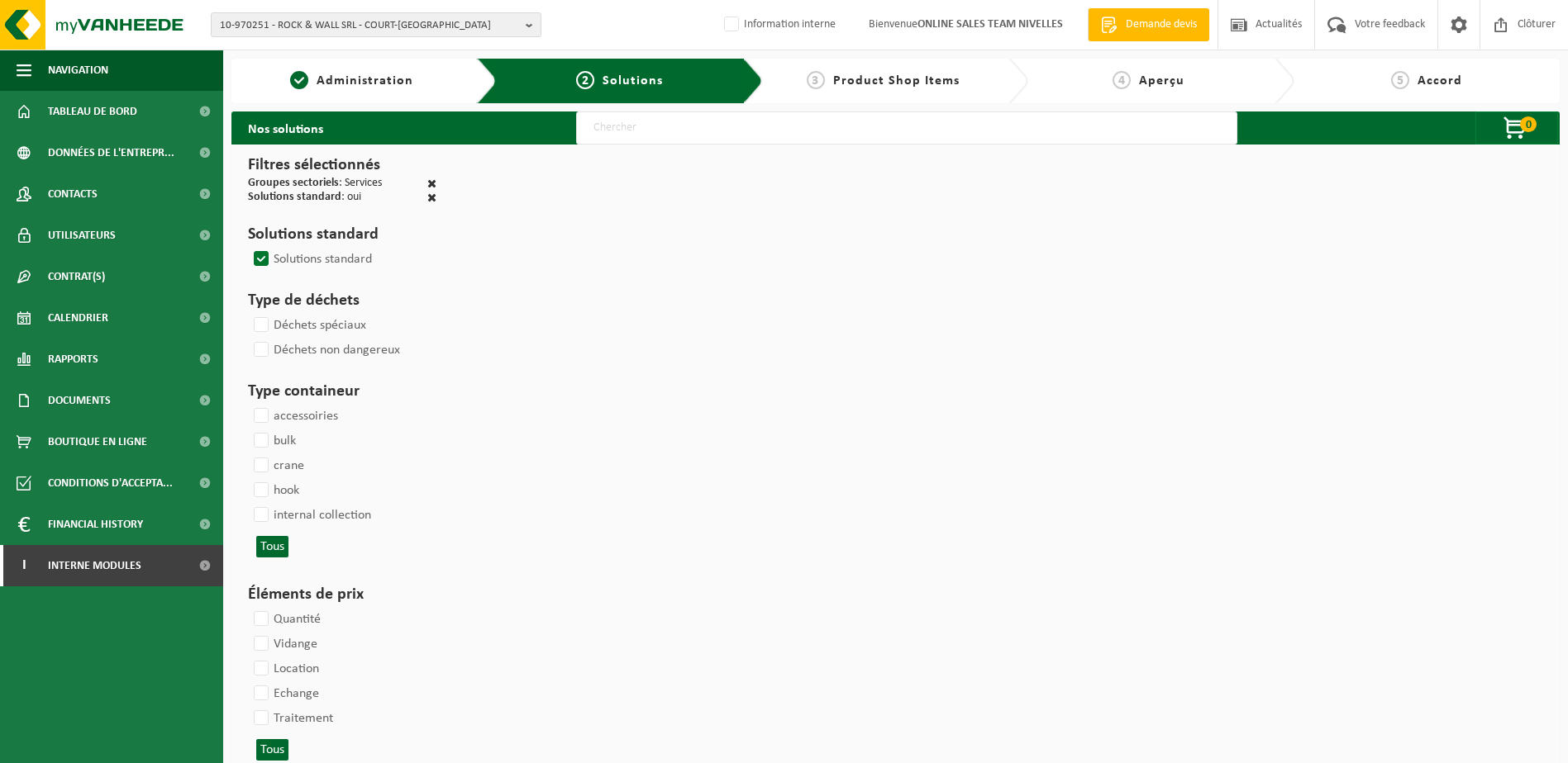
select select
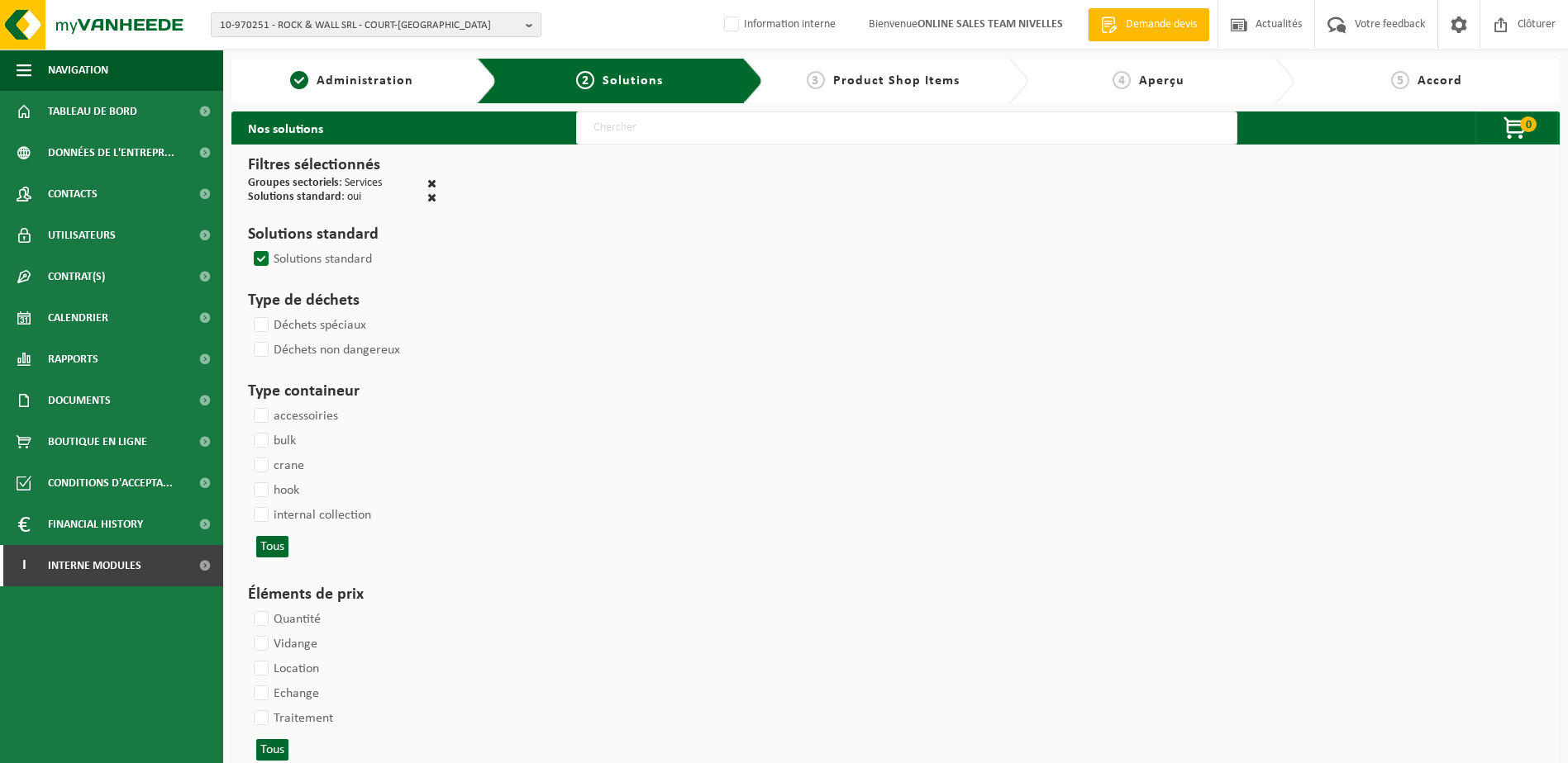
select select
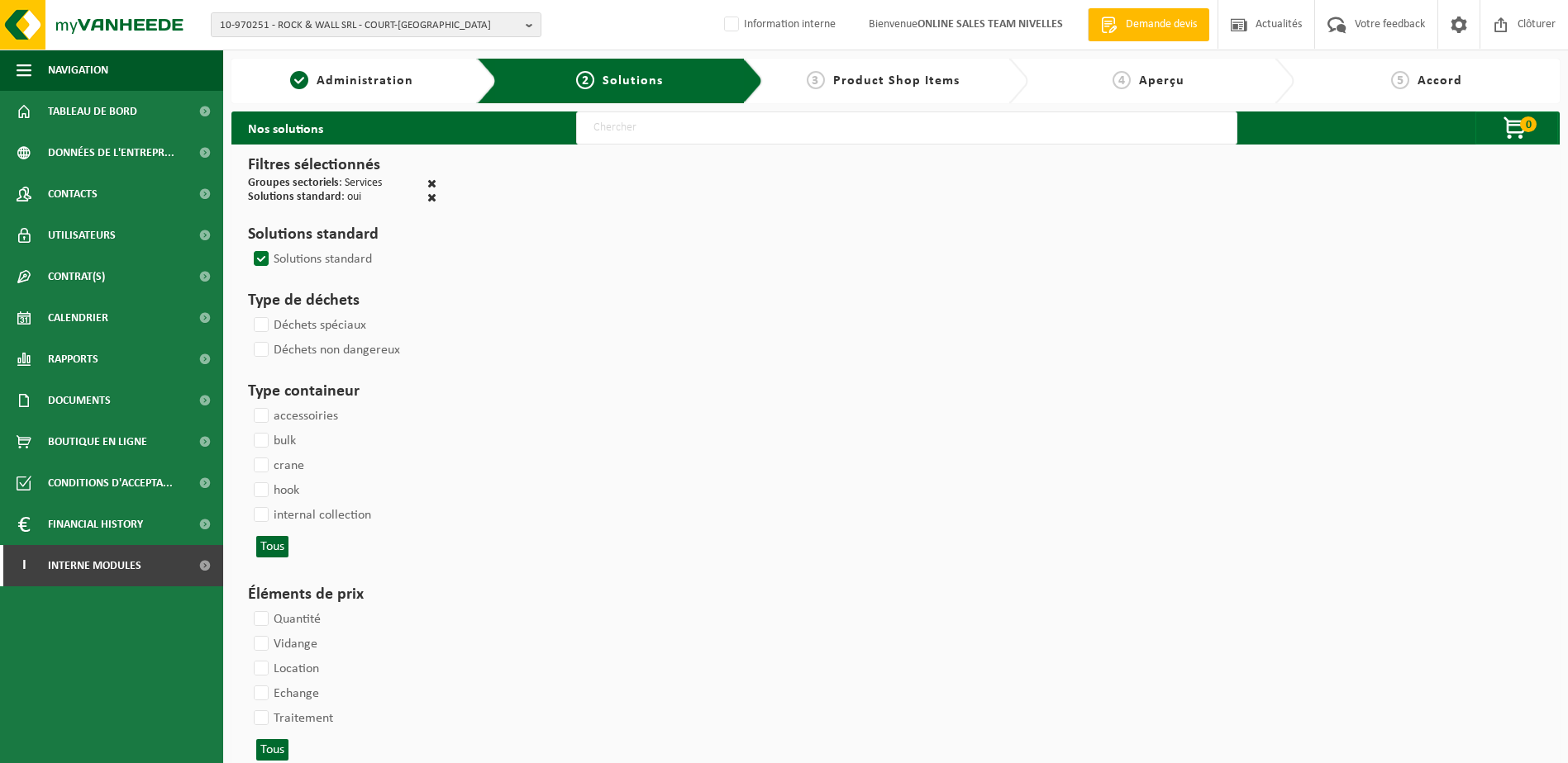
select select
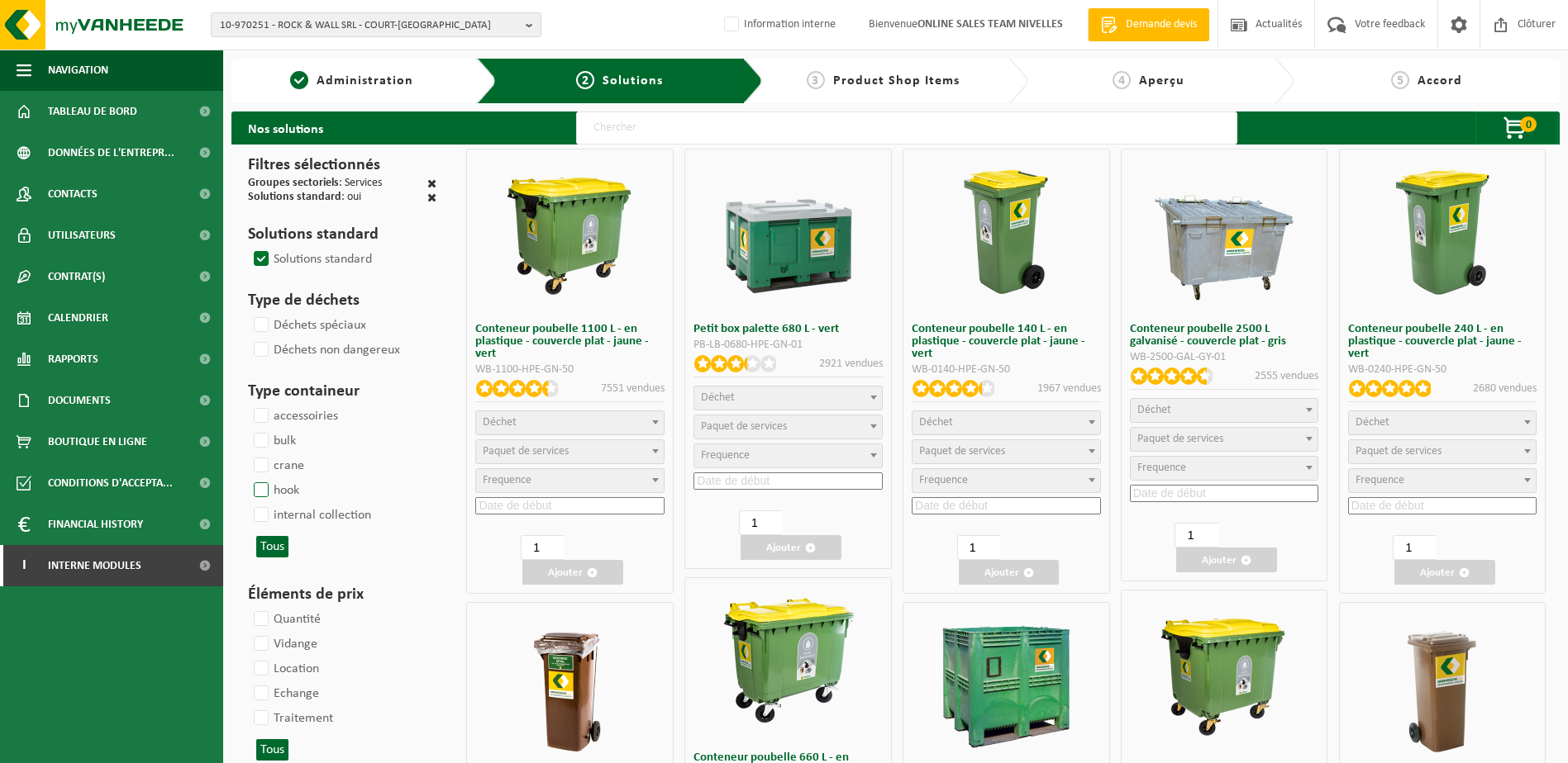
click at [264, 492] on label "hook" at bounding box center [274, 491] width 49 height 25
click at [248, 479] on input "hook" at bounding box center [247, 478] width 1 height 1
checkbox input "true"
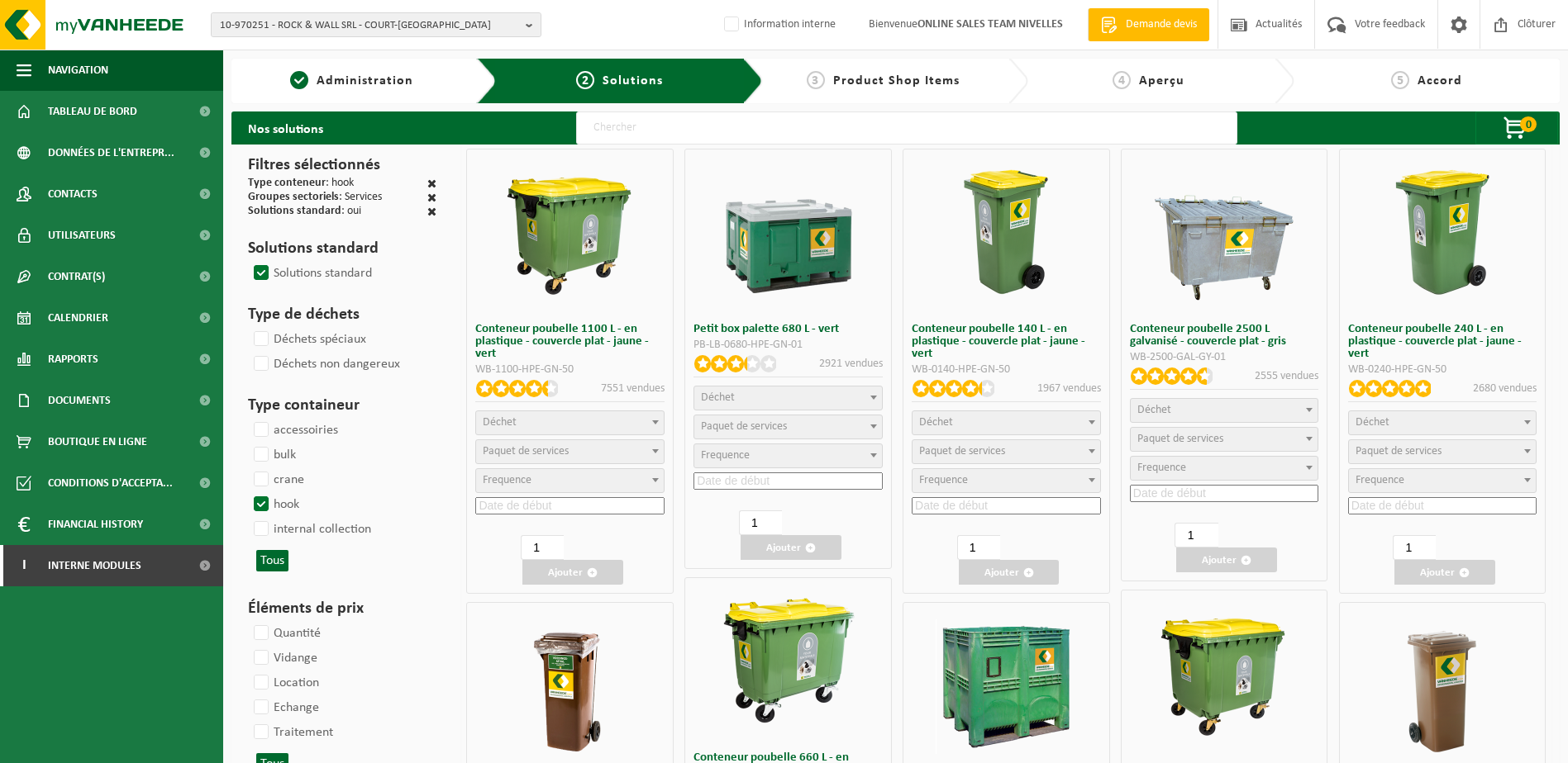
select select
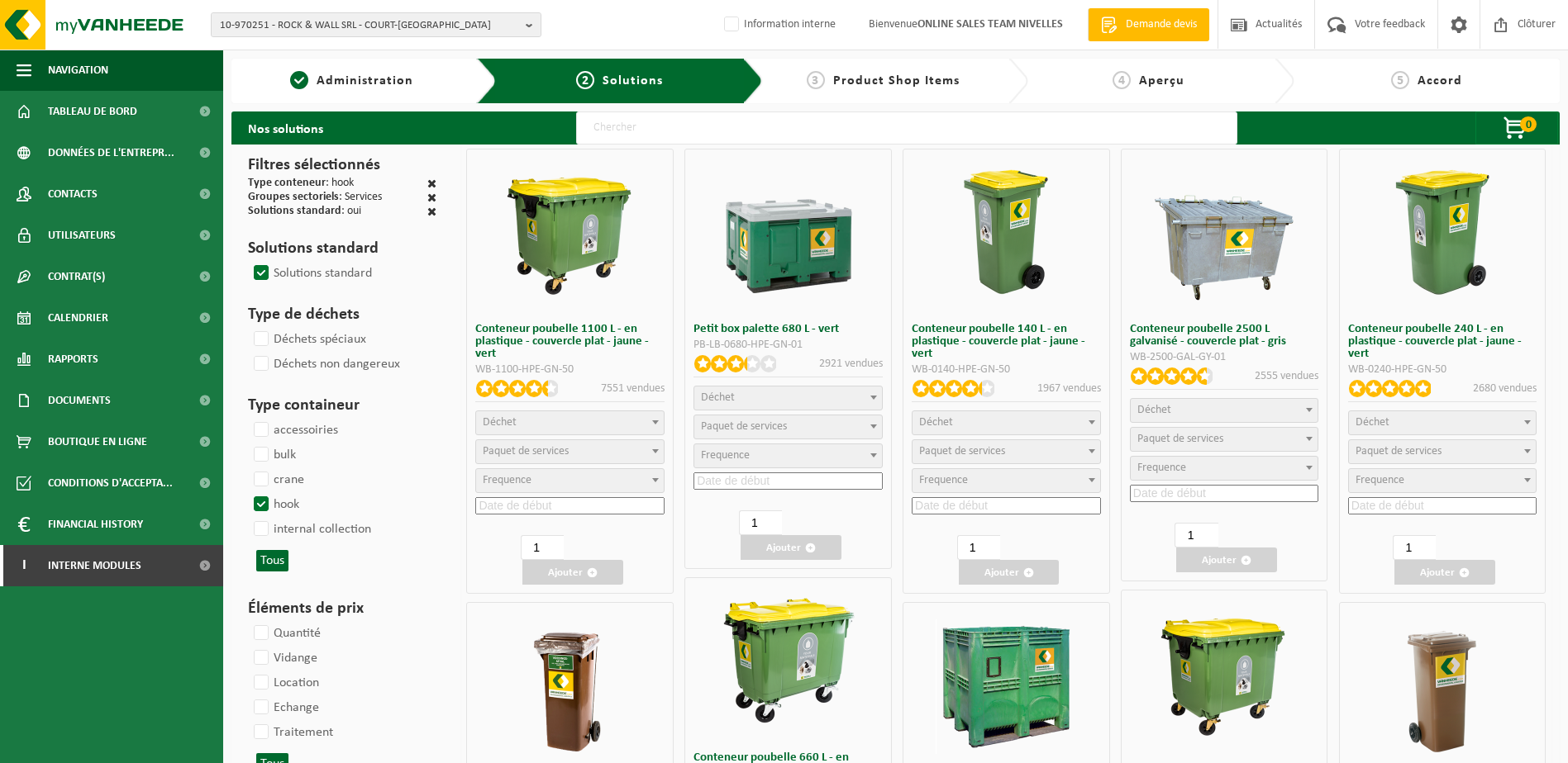
select select
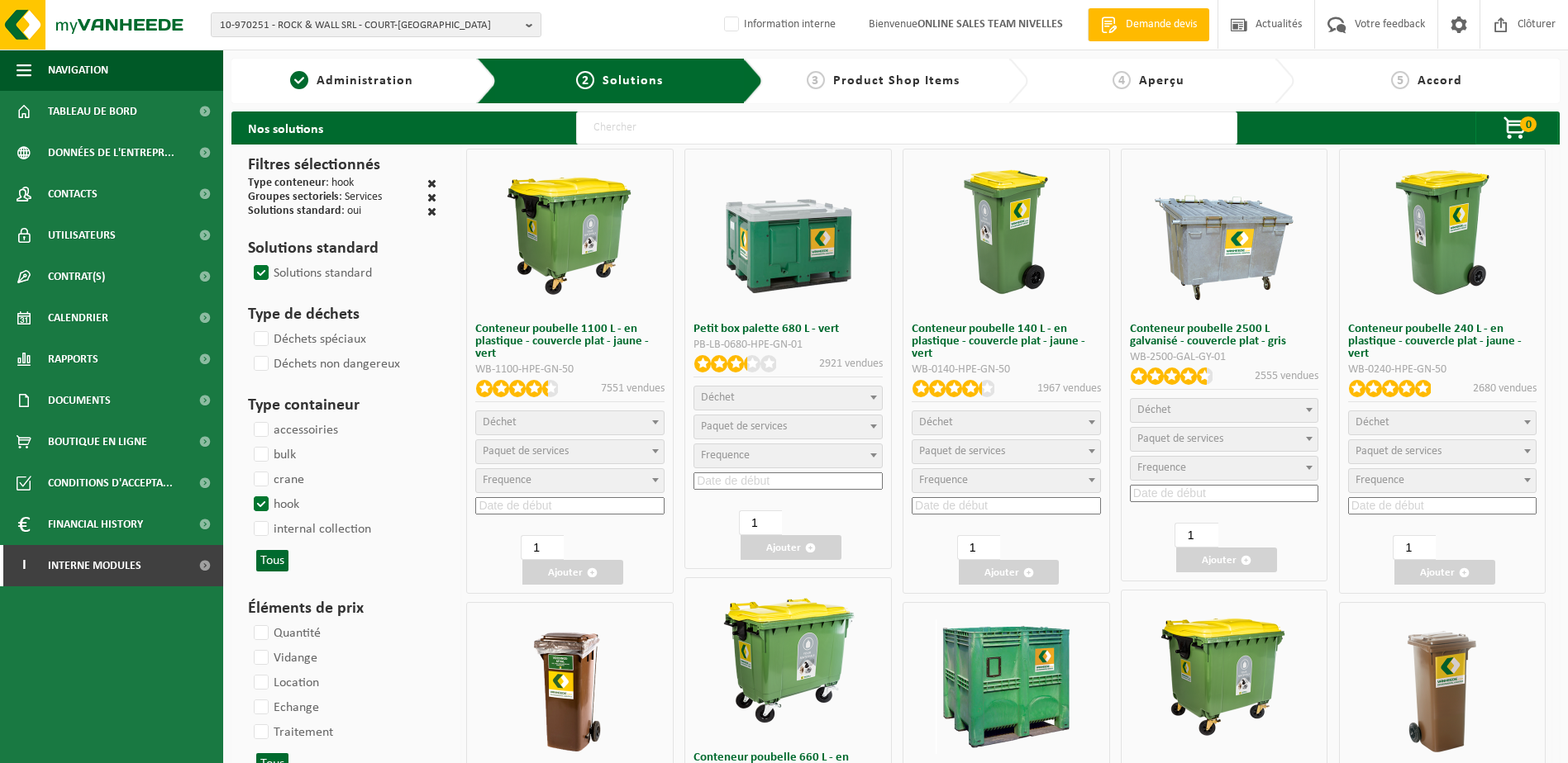
select select
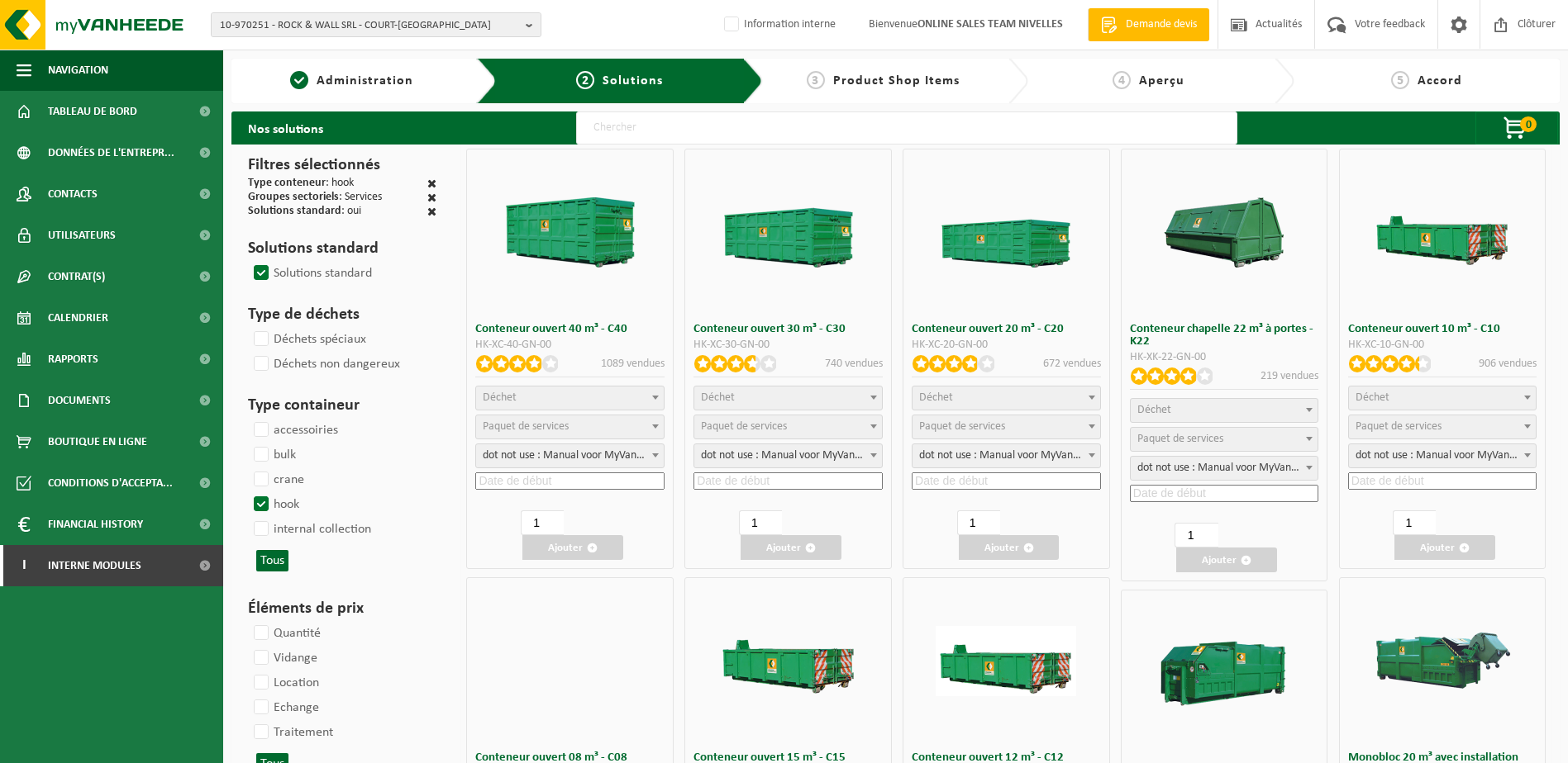
select select "197"
select select
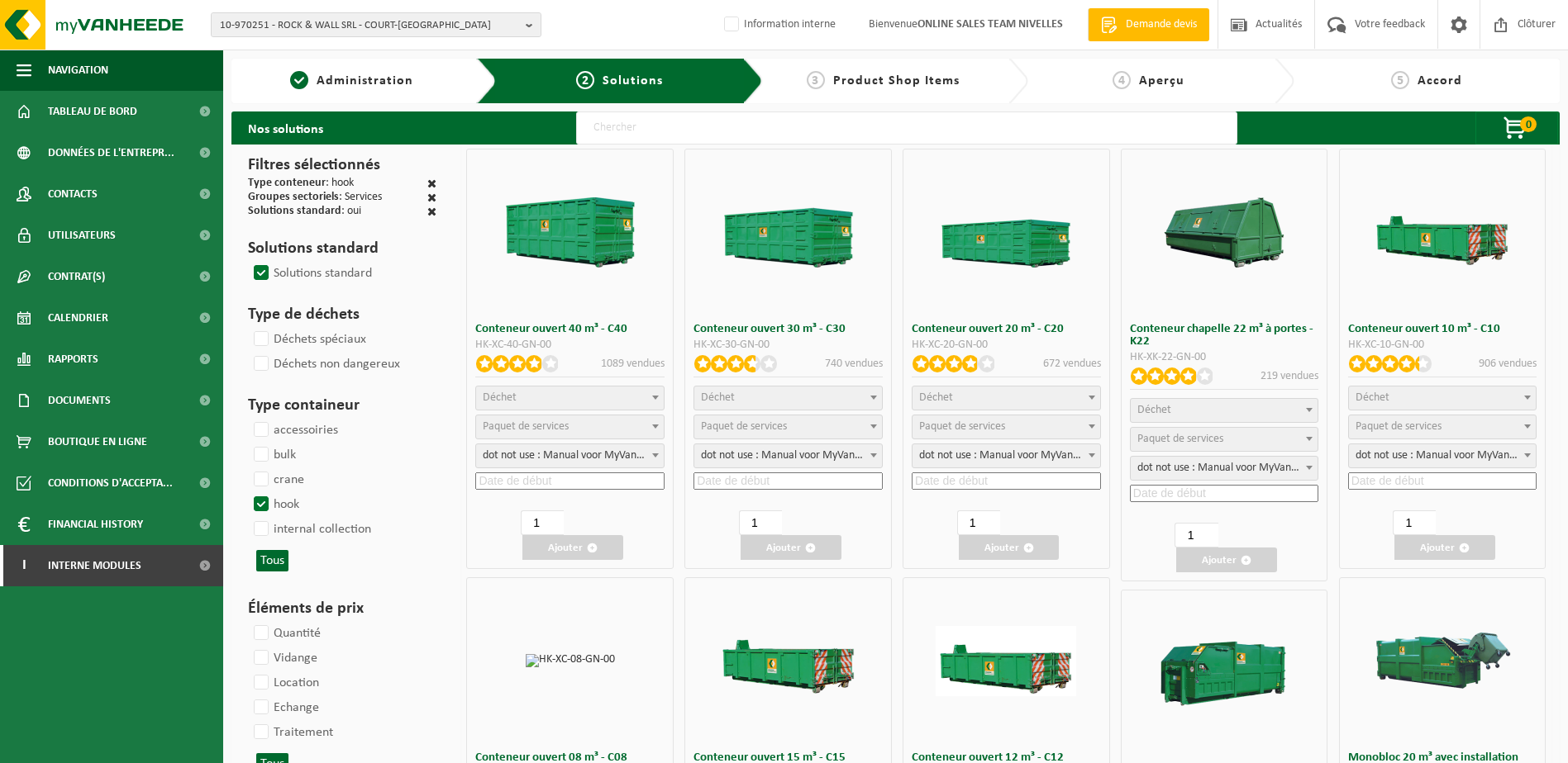
select select
select select "197"
select select
select select "8"
select select
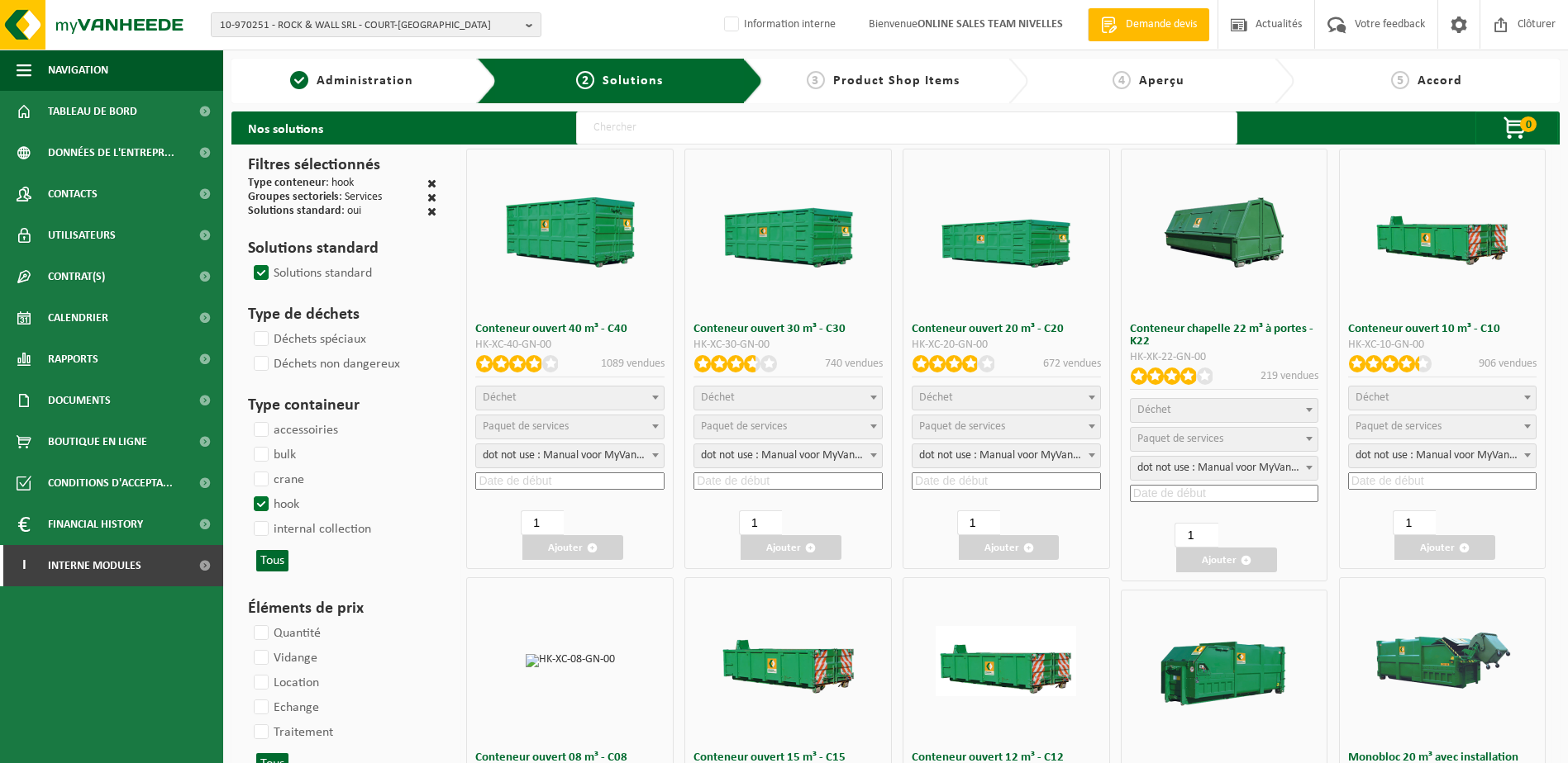
select select
select select "25"
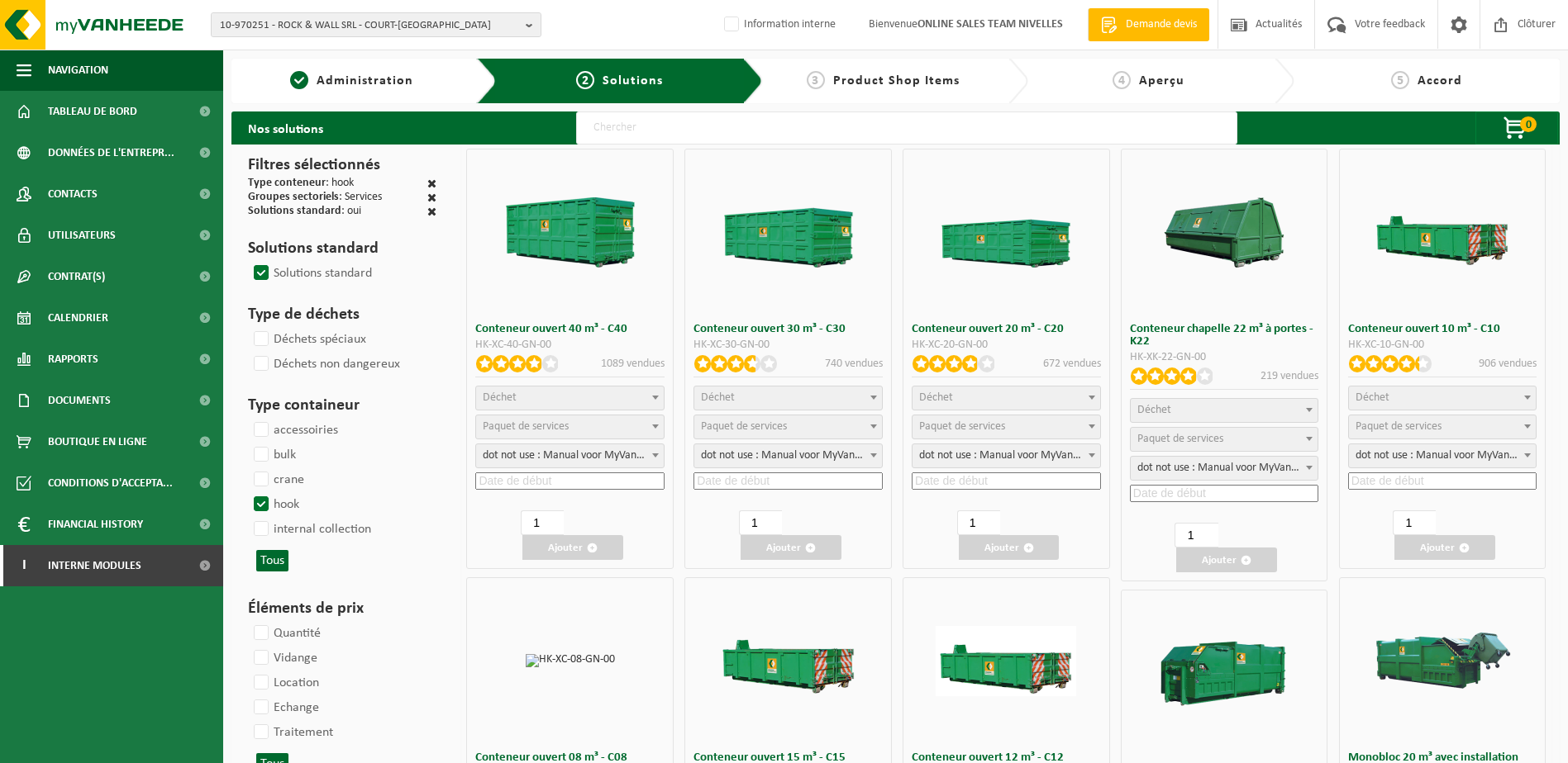
select select "7"
select select "25"
select select "7"
select select "25"
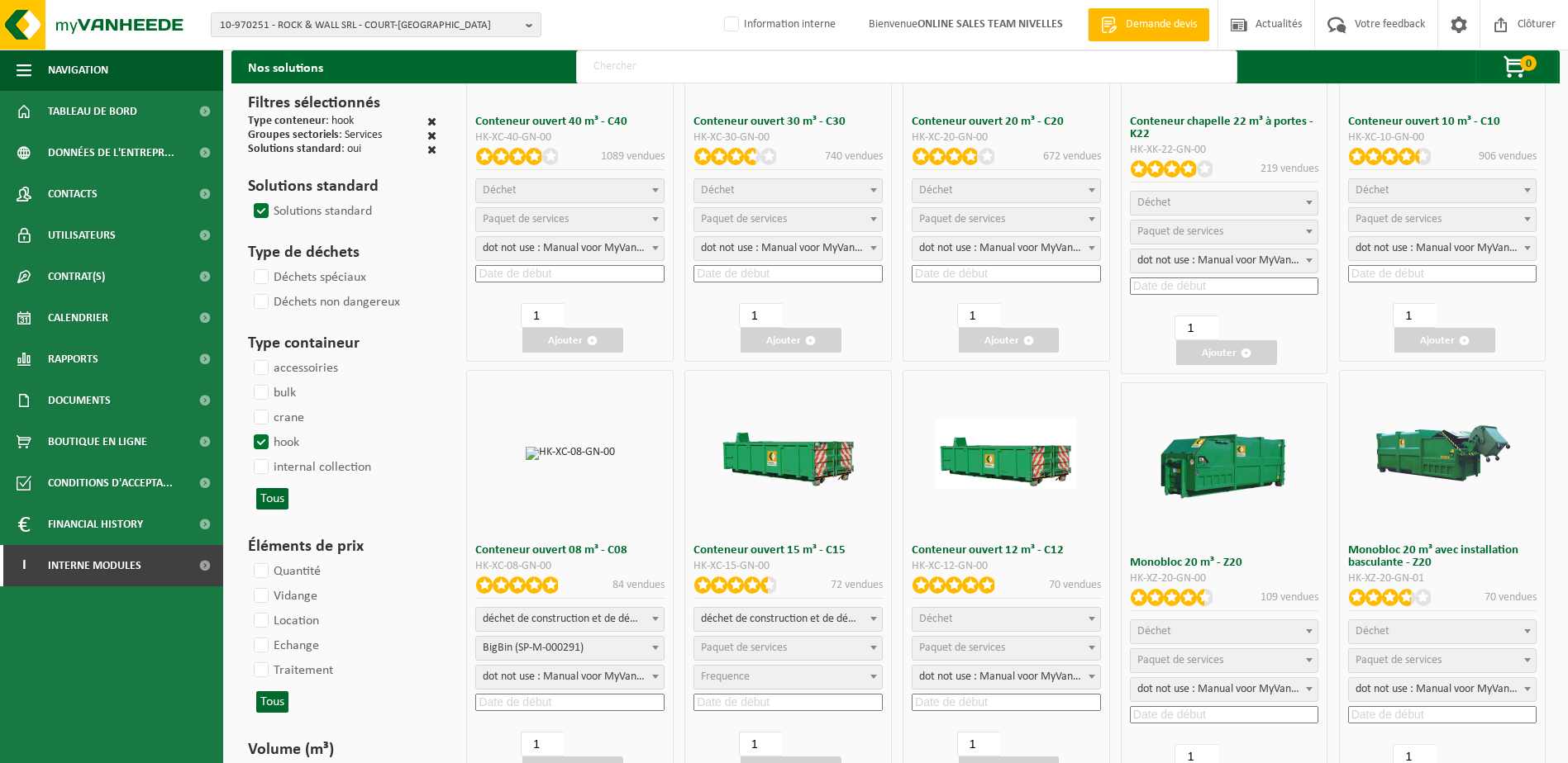
scroll to position [248, 0]
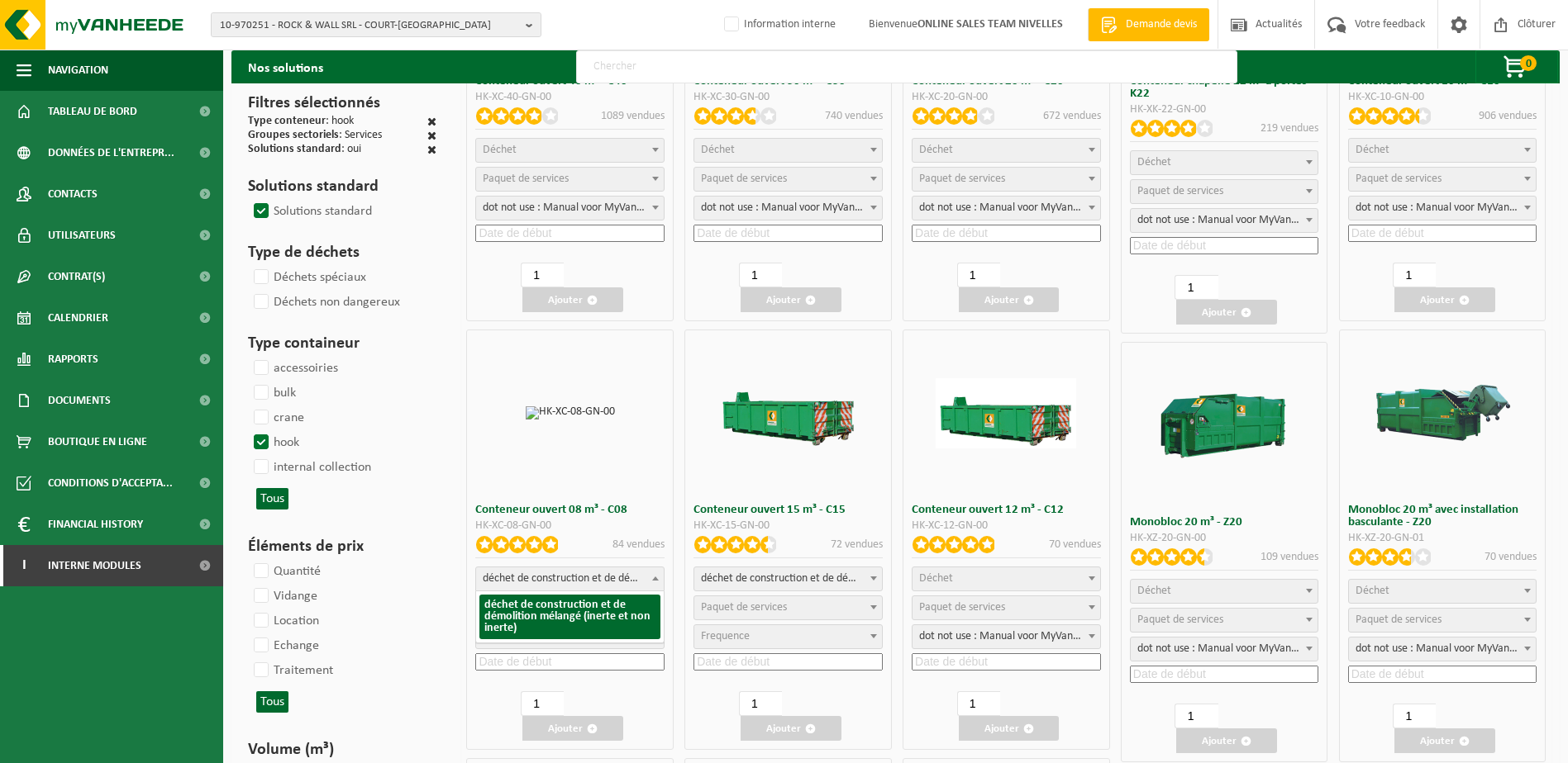
click at [656, 576] on span at bounding box center [655, 577] width 17 height 21
select select
select select "197"
select select "25"
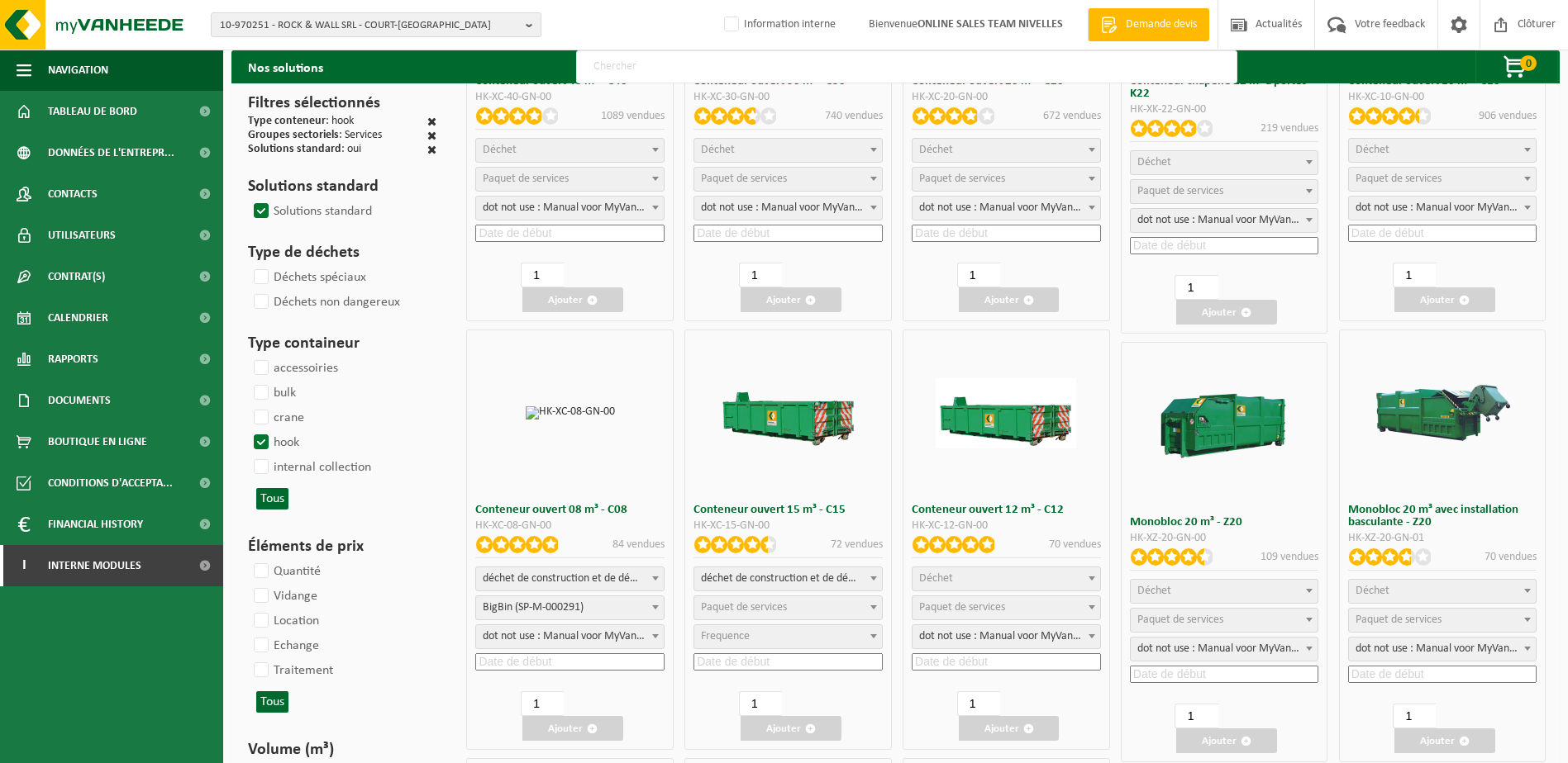
click at [581, 661] on input at bounding box center [569, 661] width 189 height 18
click at [579, 750] on div "3" at bounding box center [591, 754] width 29 height 26
type input "2025-10-03"
click at [569, 736] on button "Ajouter" at bounding box center [573, 728] width 101 height 25
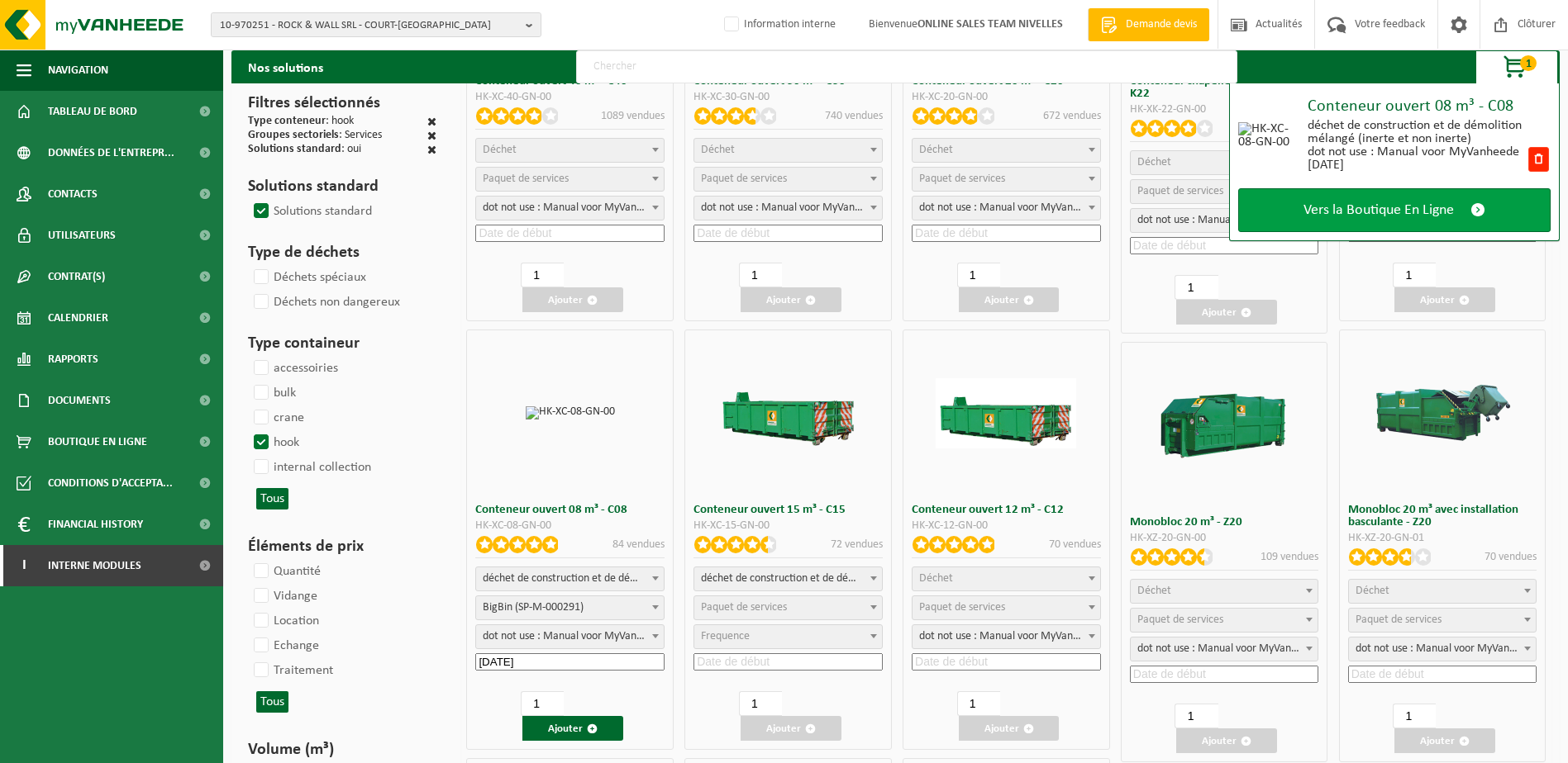
click at [1365, 204] on span "Vers la Boutique En Ligne" at bounding box center [1379, 210] width 150 height 18
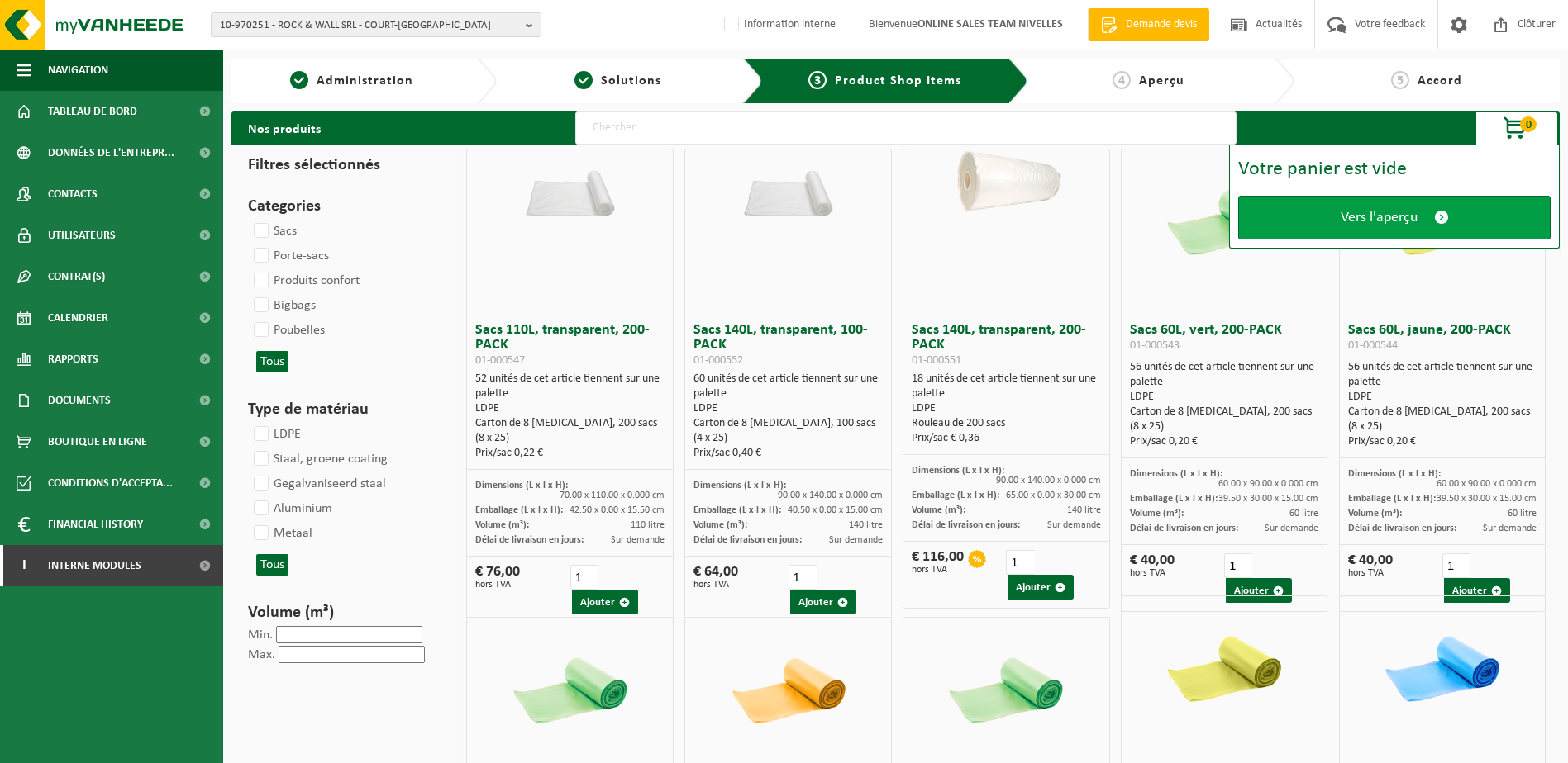
click at [1362, 209] on span "Vers l'aperçu" at bounding box center [1379, 217] width 77 height 18
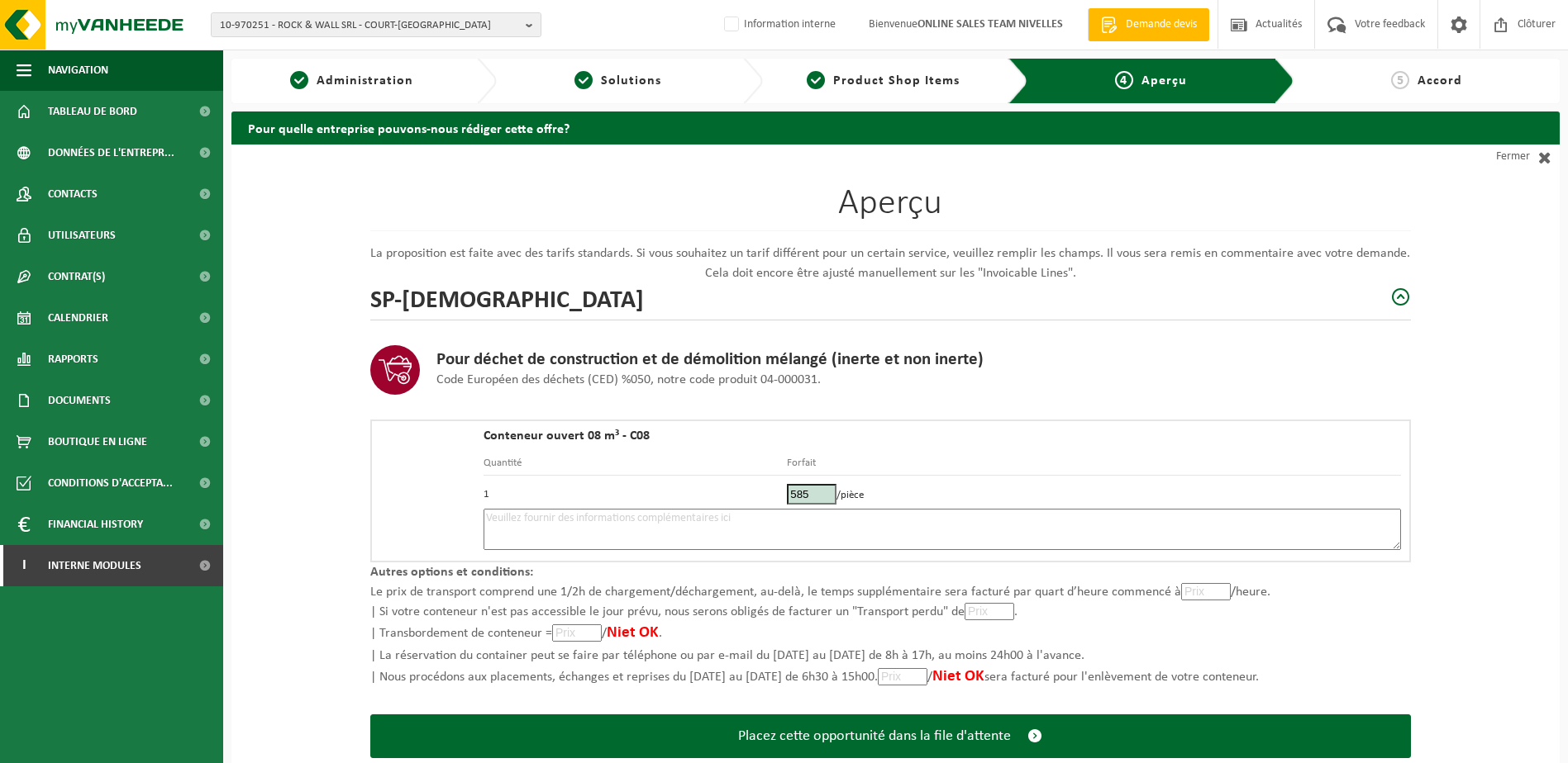
drag, startPoint x: 737, startPoint y: 534, endPoint x: 743, endPoint y: 527, distance: 9.2
click at [737, 533] on textarea at bounding box center [942, 530] width 917 height 41
click at [822, 494] on input "585.01" at bounding box center [811, 494] width 49 height 21
drag, startPoint x: 817, startPoint y: 494, endPoint x: 734, endPoint y: 490, distance: 83.1
click at [735, 490] on tr "1 585.01 /pièce" at bounding box center [942, 492] width 917 height 33
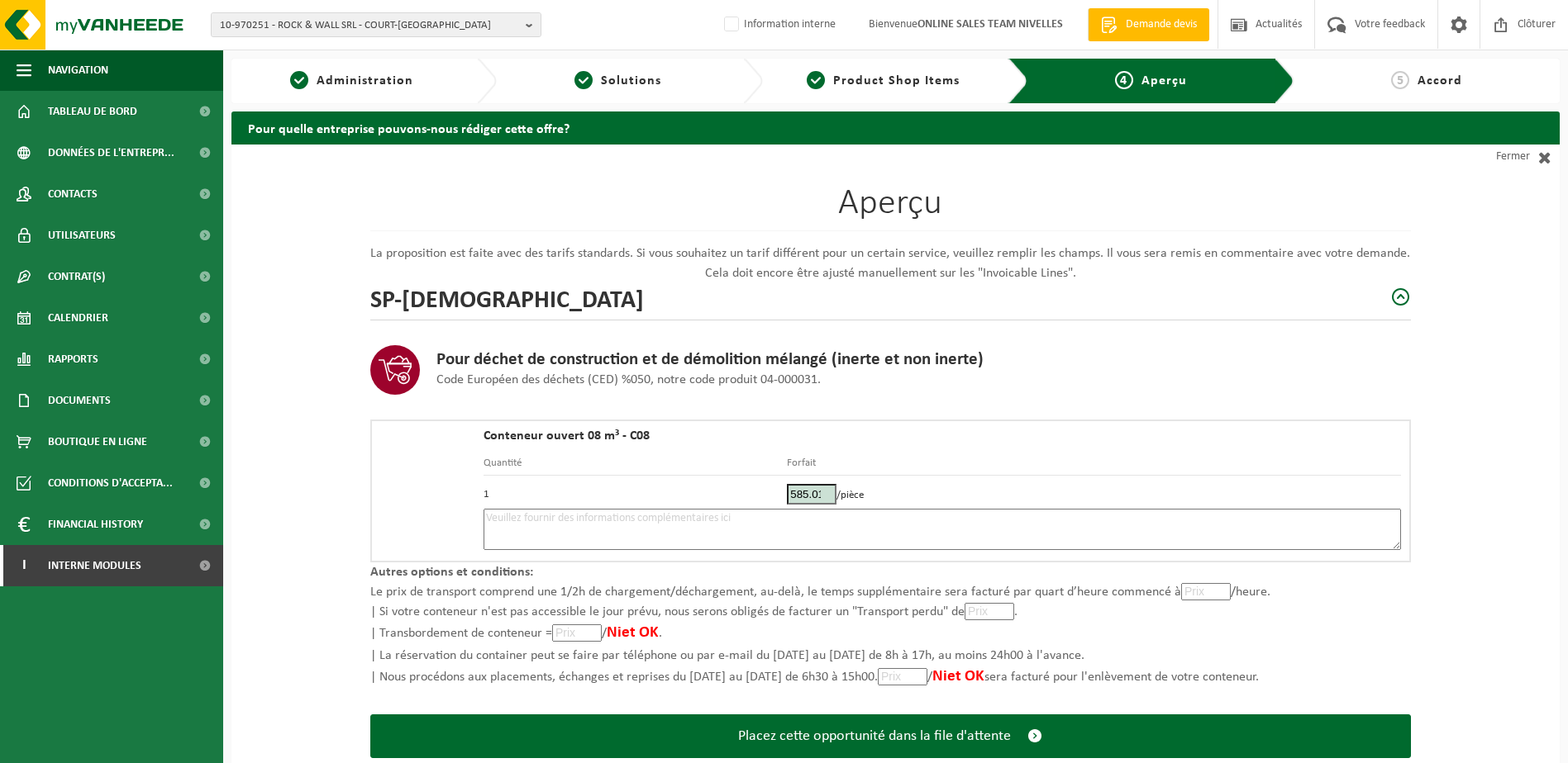
type input "1"
click at [805, 488] on input "1" at bounding box center [811, 494] width 49 height 21
click at [790, 529] on textarea at bounding box center [942, 530] width 917 height 41
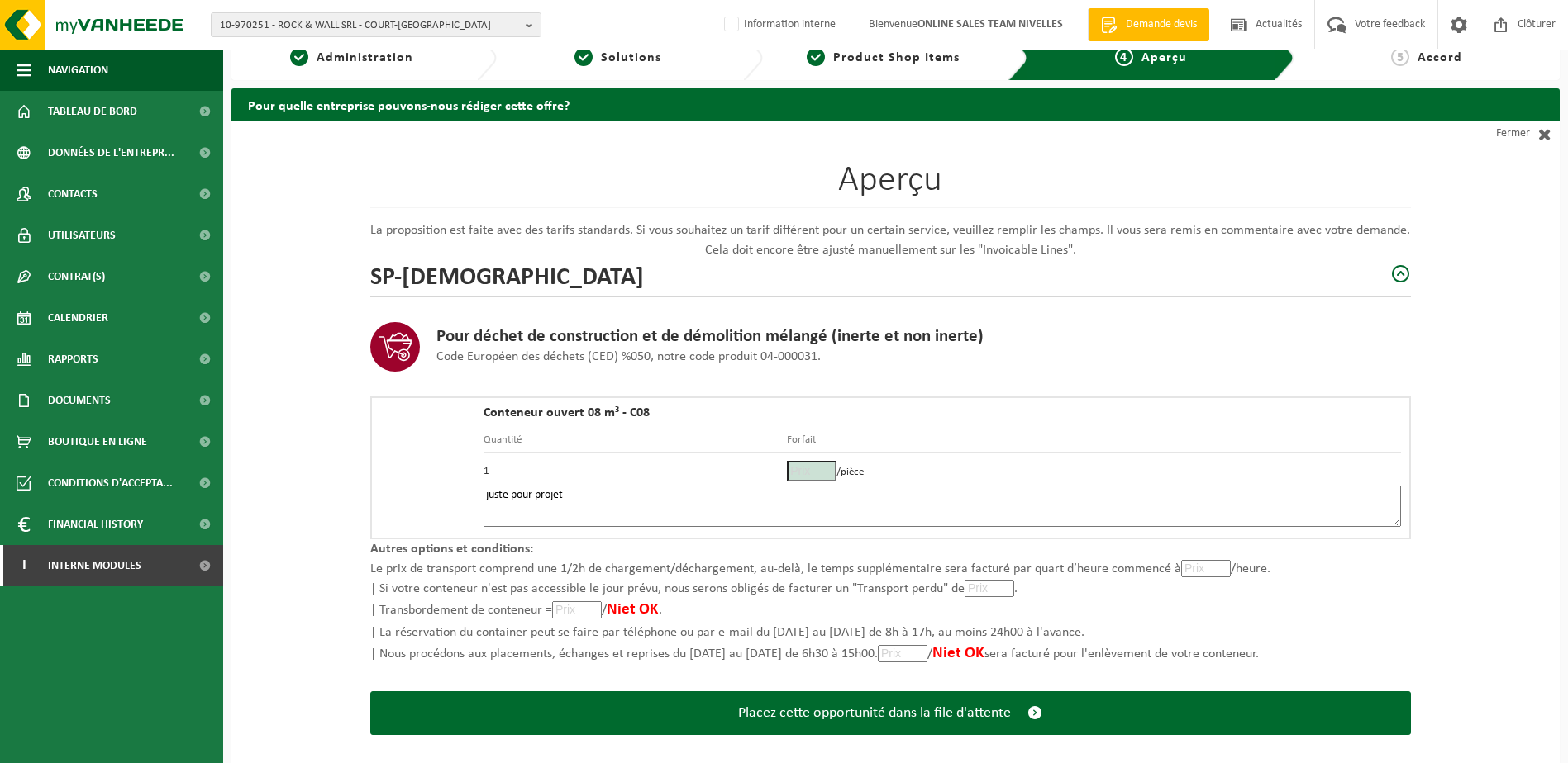
scroll to position [44, 0]
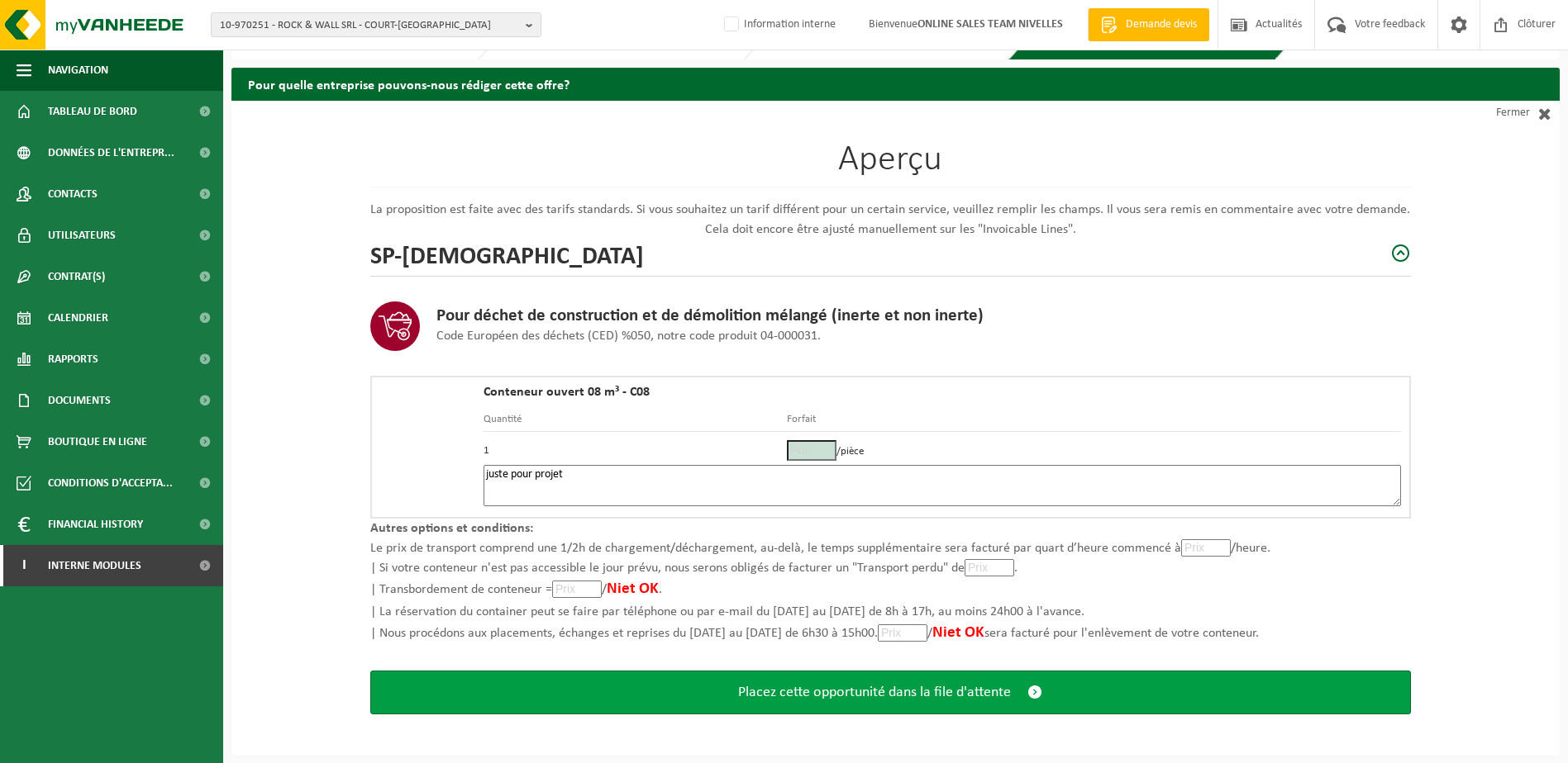
type textarea "juste pour projet"
click at [959, 703] on button "Placez cette opportunité dans la file d'attente" at bounding box center [890, 692] width 1041 height 44
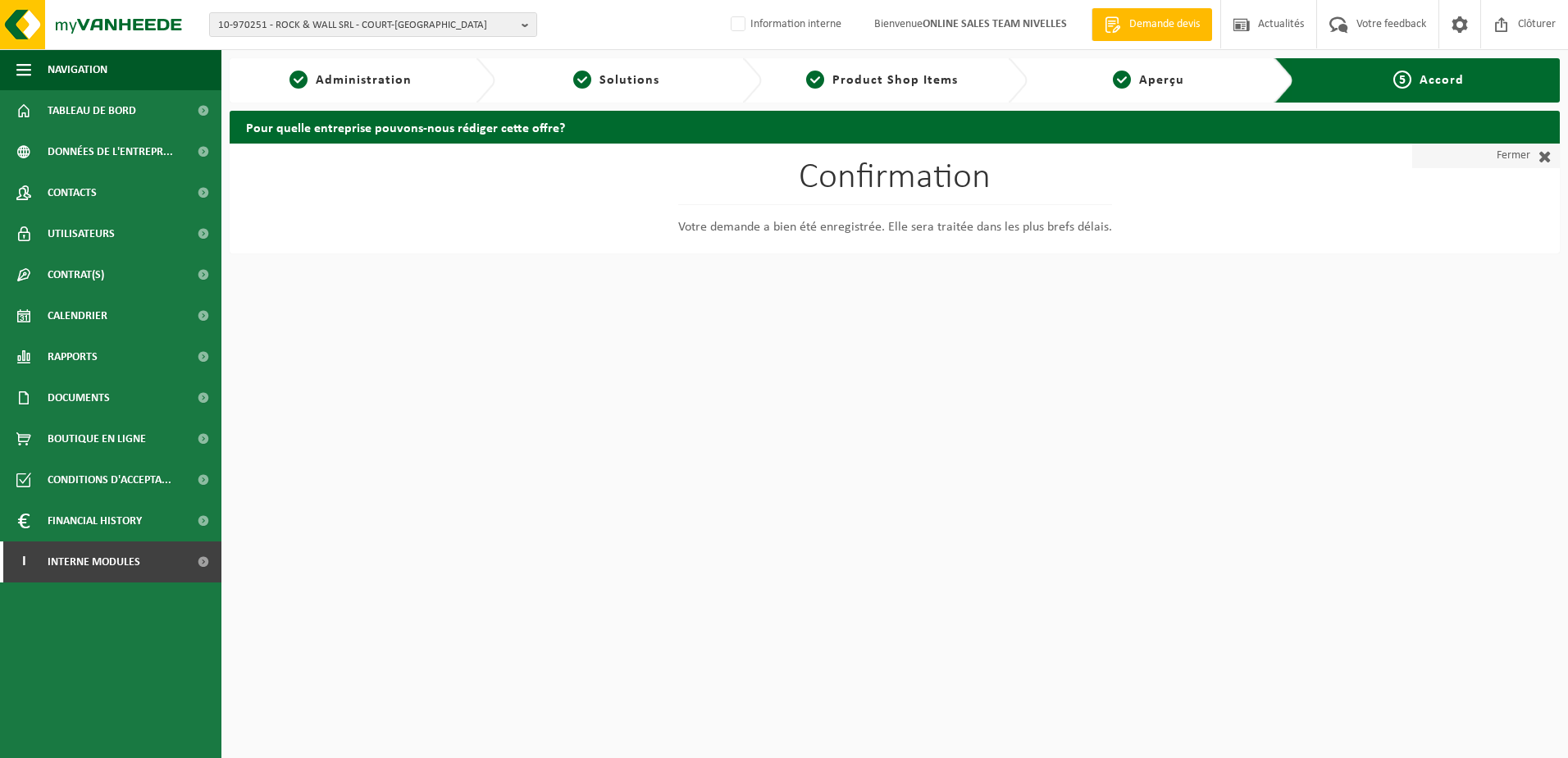
click at [1533, 155] on span at bounding box center [1540, 156] width 21 height 17
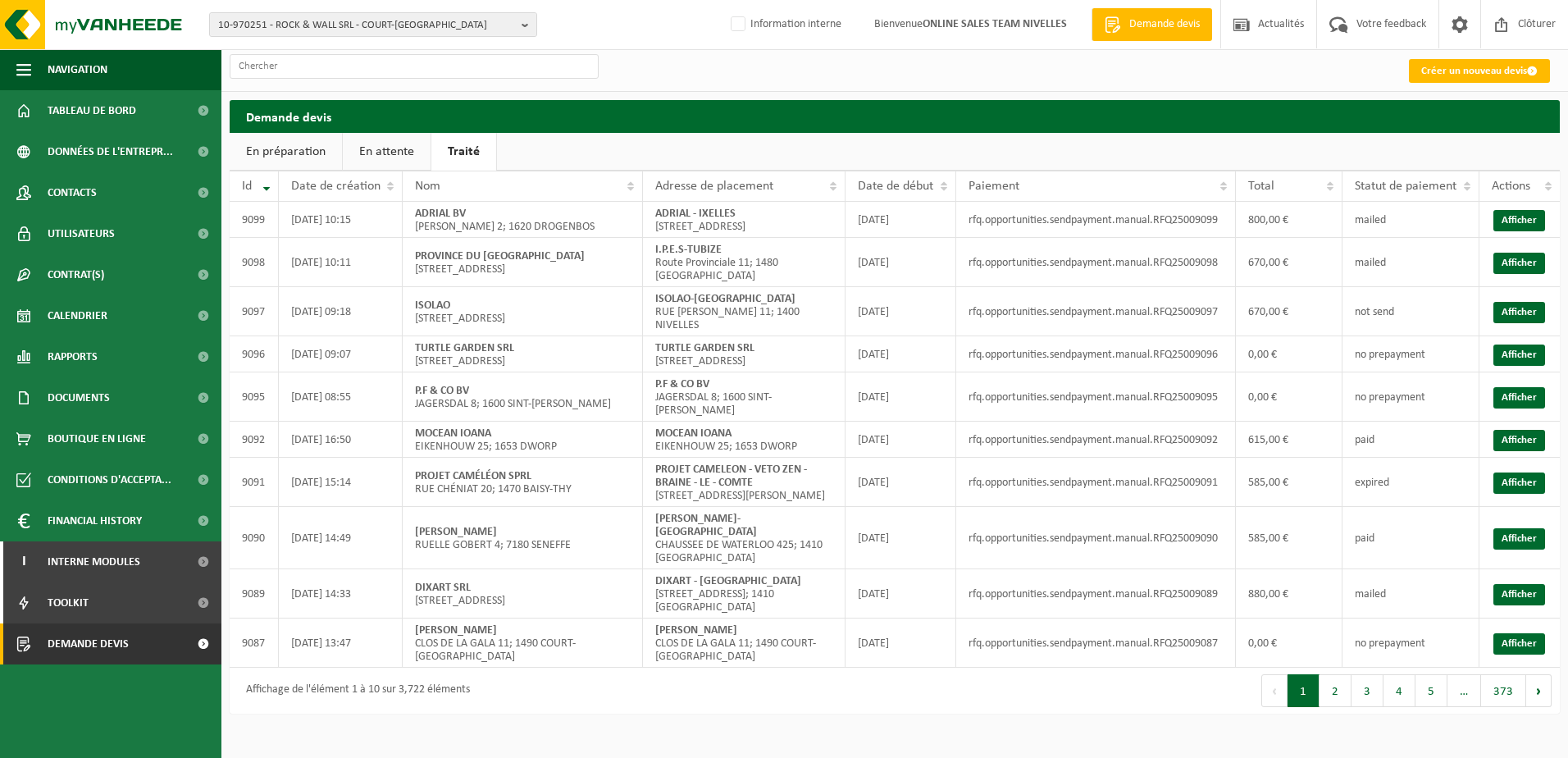
click at [380, 137] on link "En attente" at bounding box center [386, 151] width 88 height 38
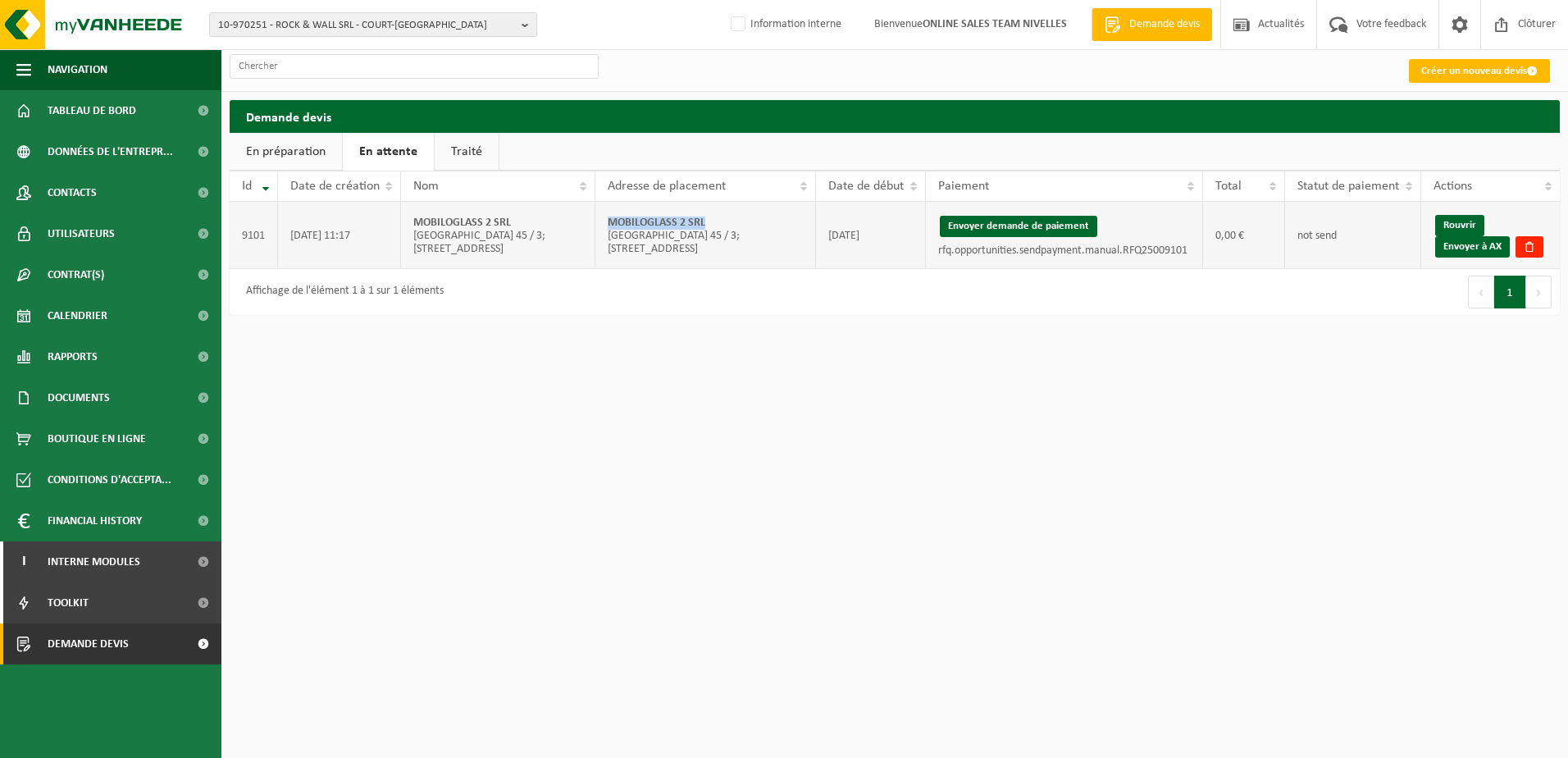
drag, startPoint x: 704, startPoint y: 222, endPoint x: 609, endPoint y: 224, distance: 95.0
click at [609, 224] on strong "MOBILOGLASS 2 SRL" at bounding box center [656, 222] width 97 height 12
copy strong "MOBILOGLASS 2 SRL"
click at [1486, 246] on link "Envoyer à AX" at bounding box center [1473, 246] width 75 height 21
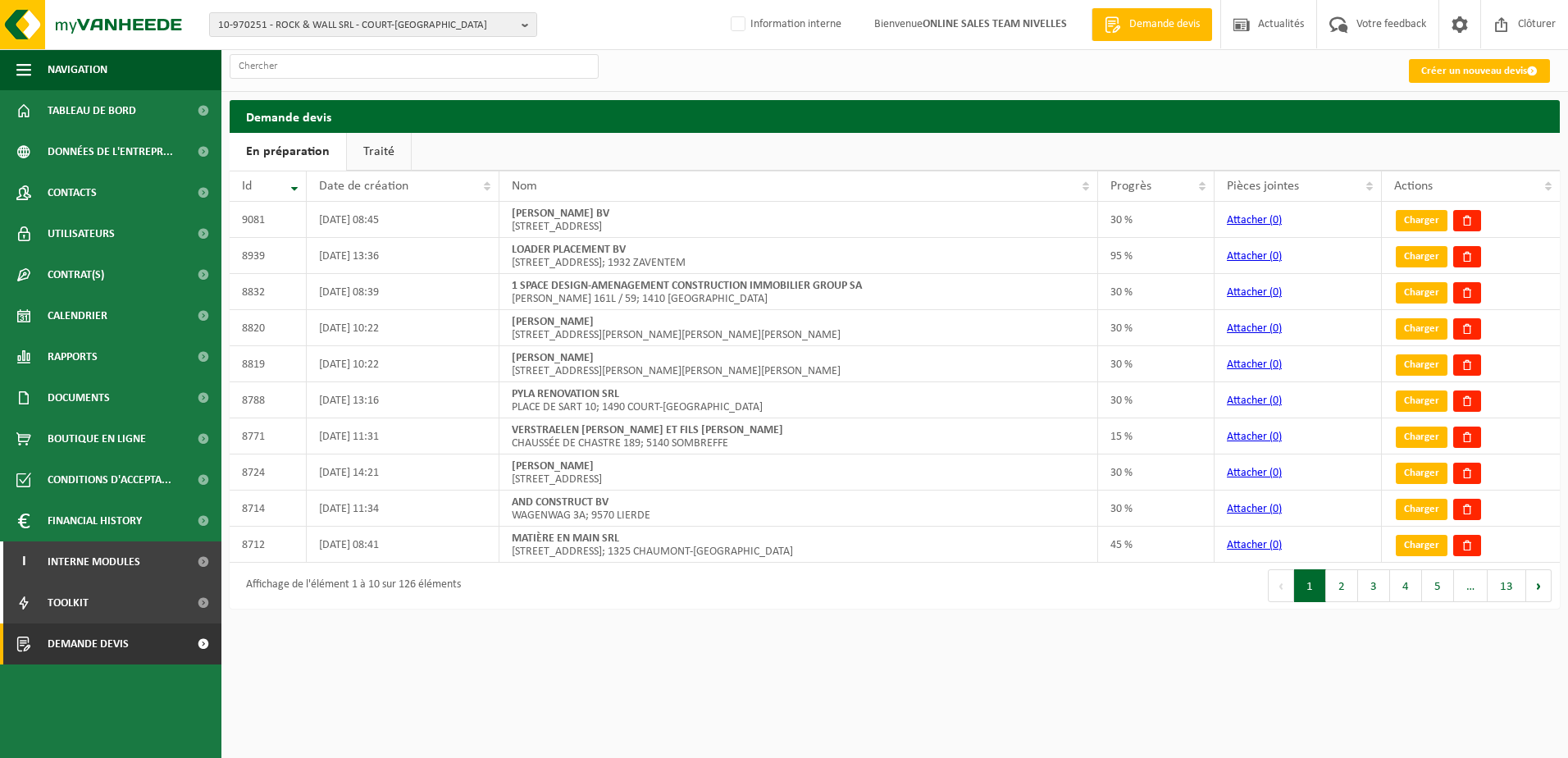
click at [389, 163] on link "Traité" at bounding box center [379, 151] width 64 height 38
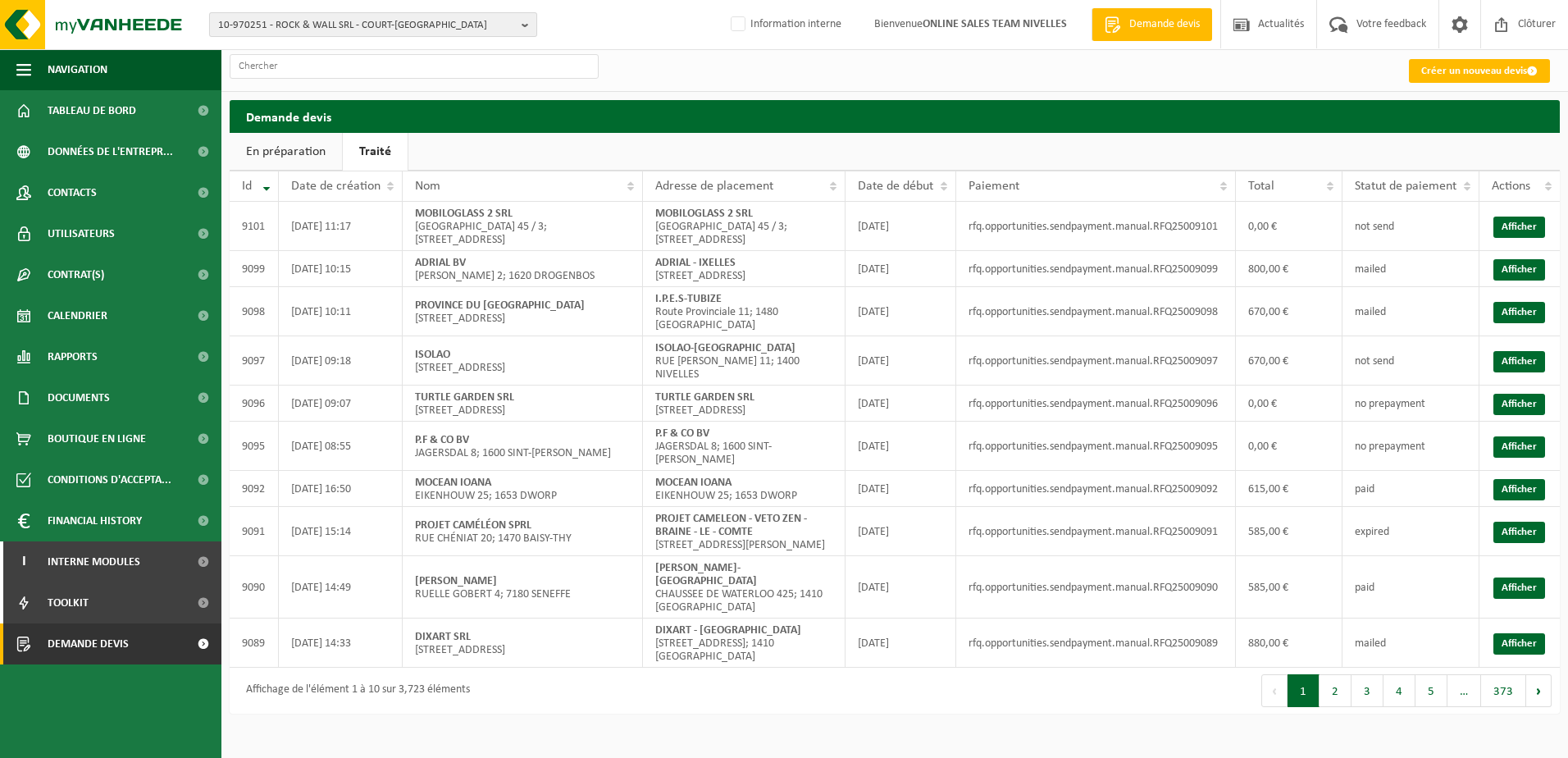
click at [528, 28] on b "button" at bounding box center [529, 24] width 15 height 23
click at [491, 49] on input "text" at bounding box center [372, 51] width 320 height 20
paste input "10-913111"
type input "10-913111"
click at [391, 72] on strong "10-913111 - VAN [PERSON_NAME]-THY" at bounding box center [305, 74] width 173 height 12
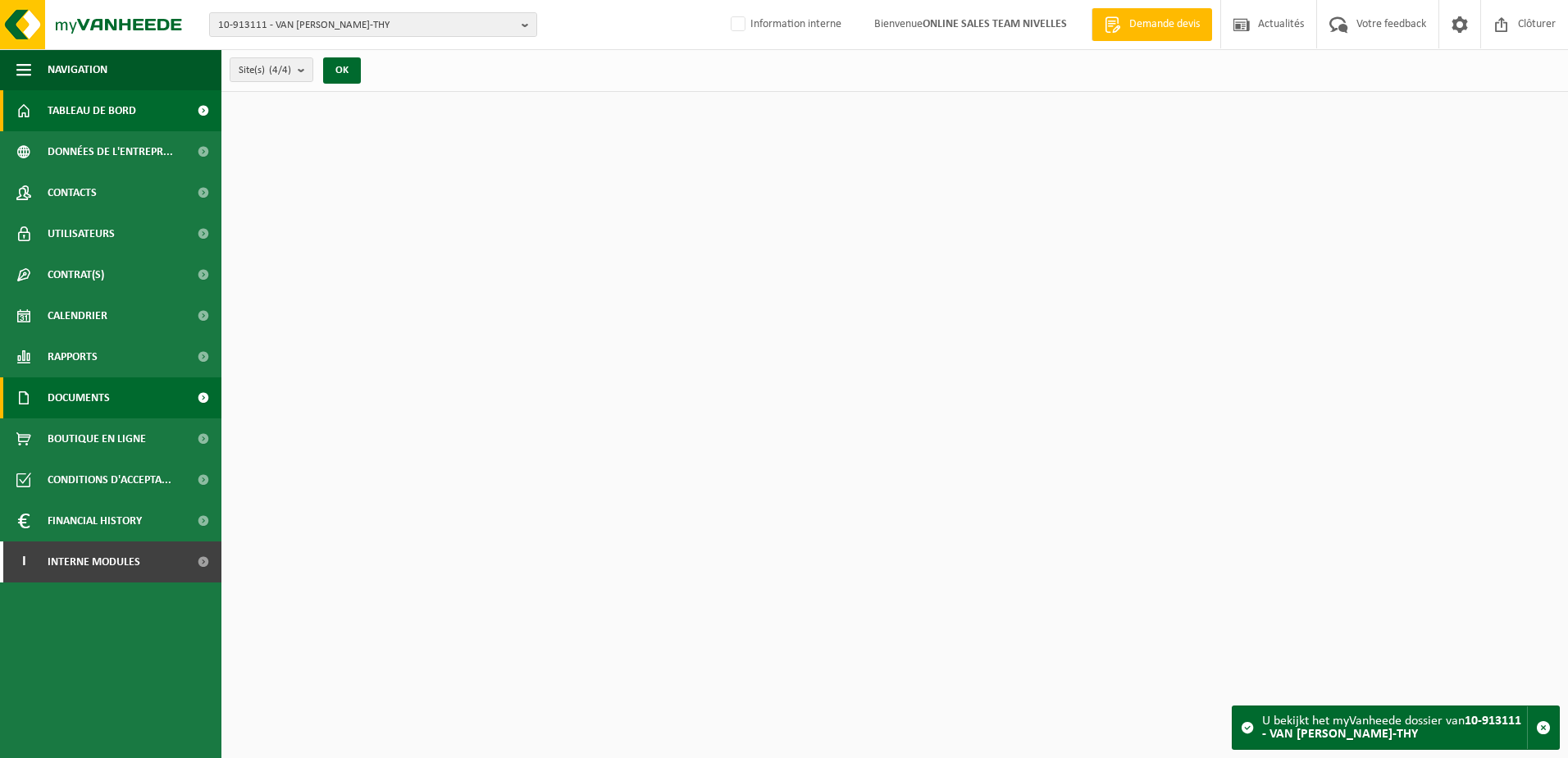
click at [91, 386] on span "Documents" at bounding box center [78, 398] width 62 height 41
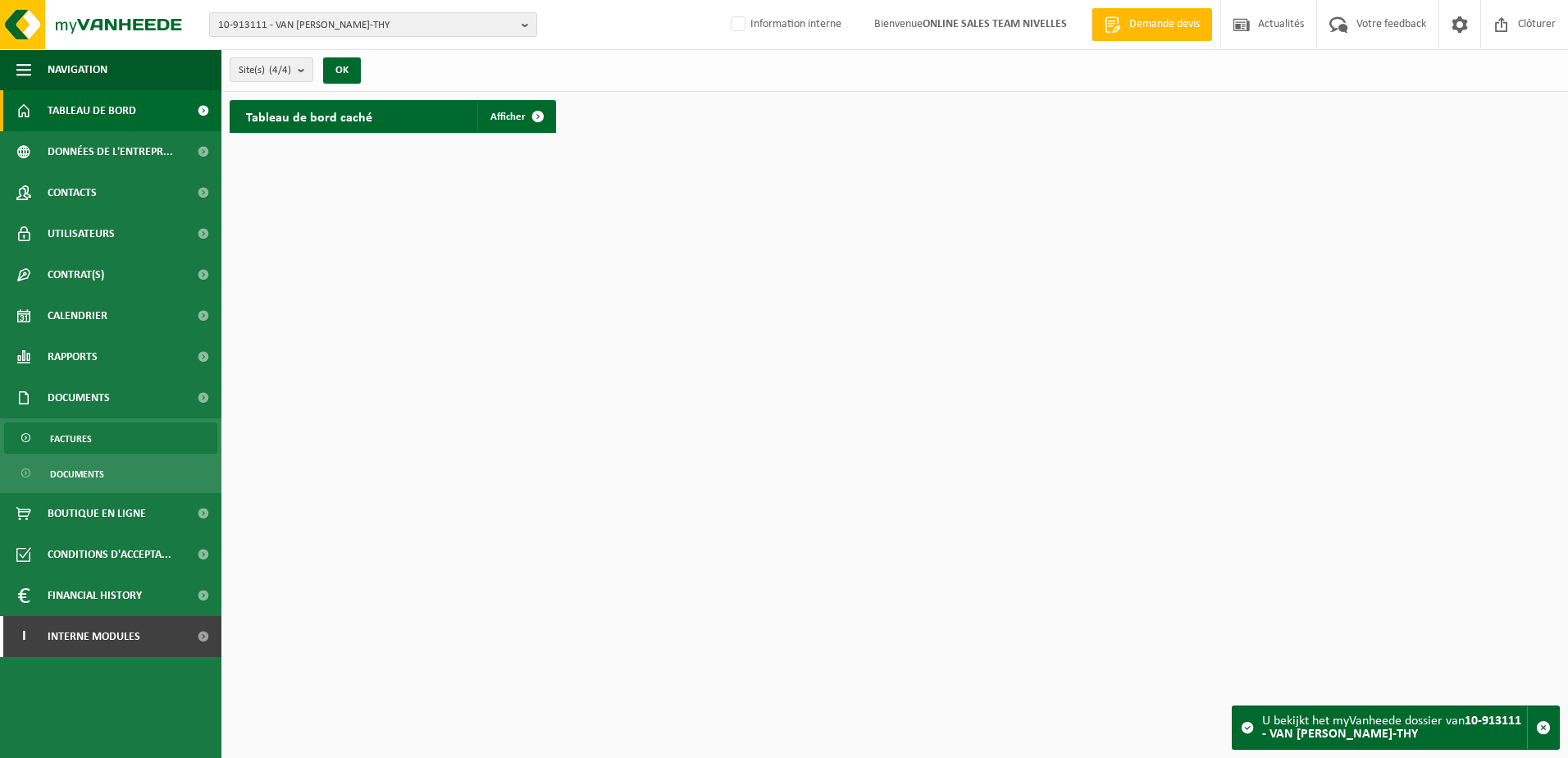
click at [100, 440] on link "Factures" at bounding box center [110, 438] width 213 height 32
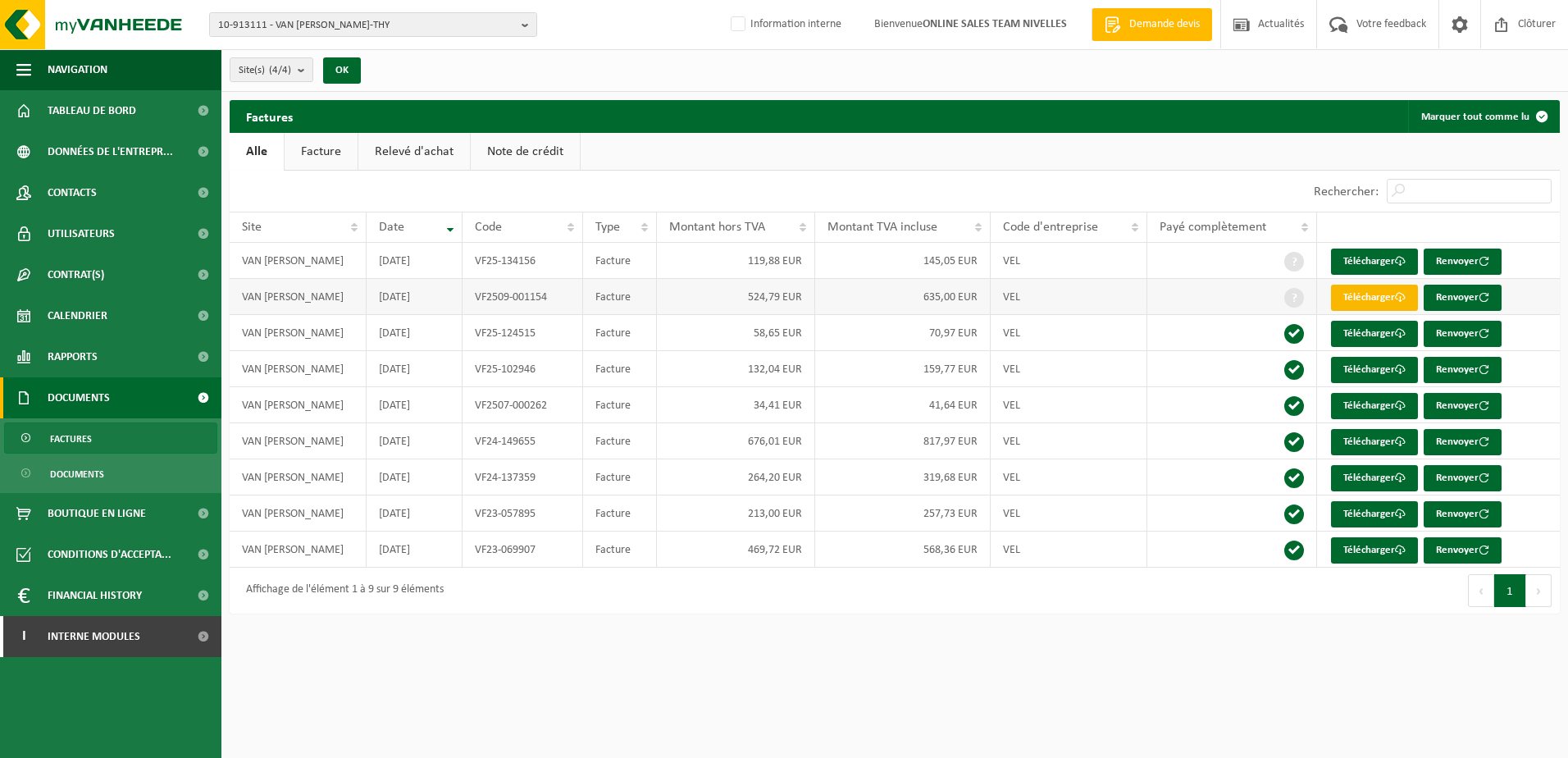
click at [1386, 301] on link "Télécharger" at bounding box center [1374, 297] width 87 height 26
